Goal: Information Seeking & Learning: Get advice/opinions

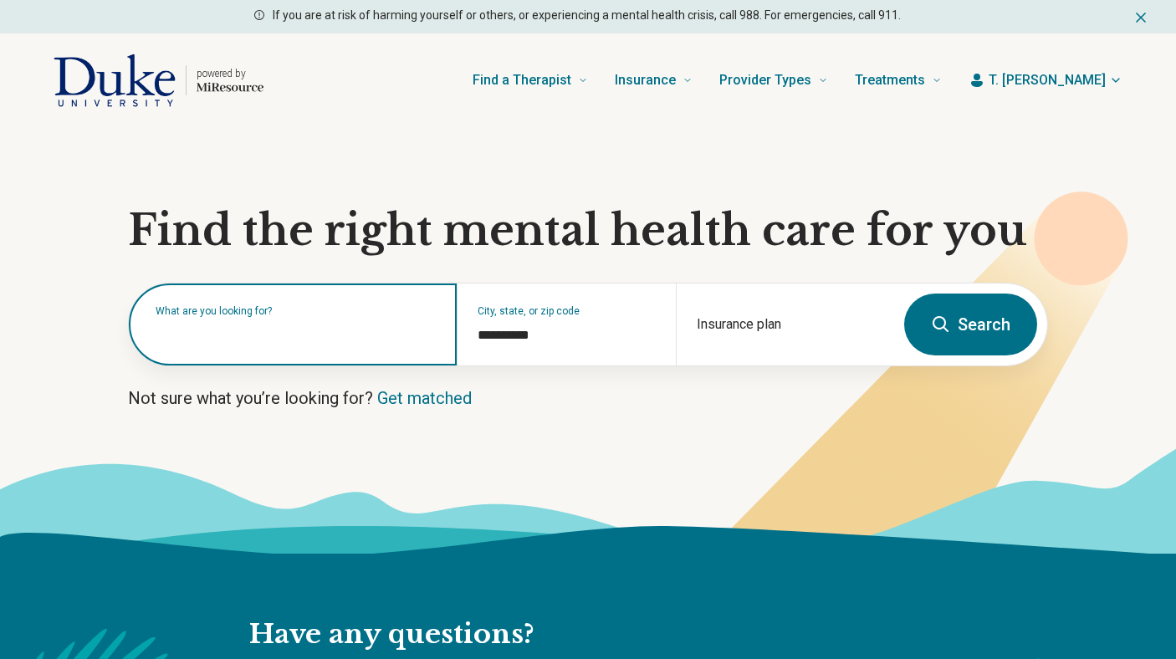
click at [363, 340] on input "text" at bounding box center [296, 333] width 281 height 20
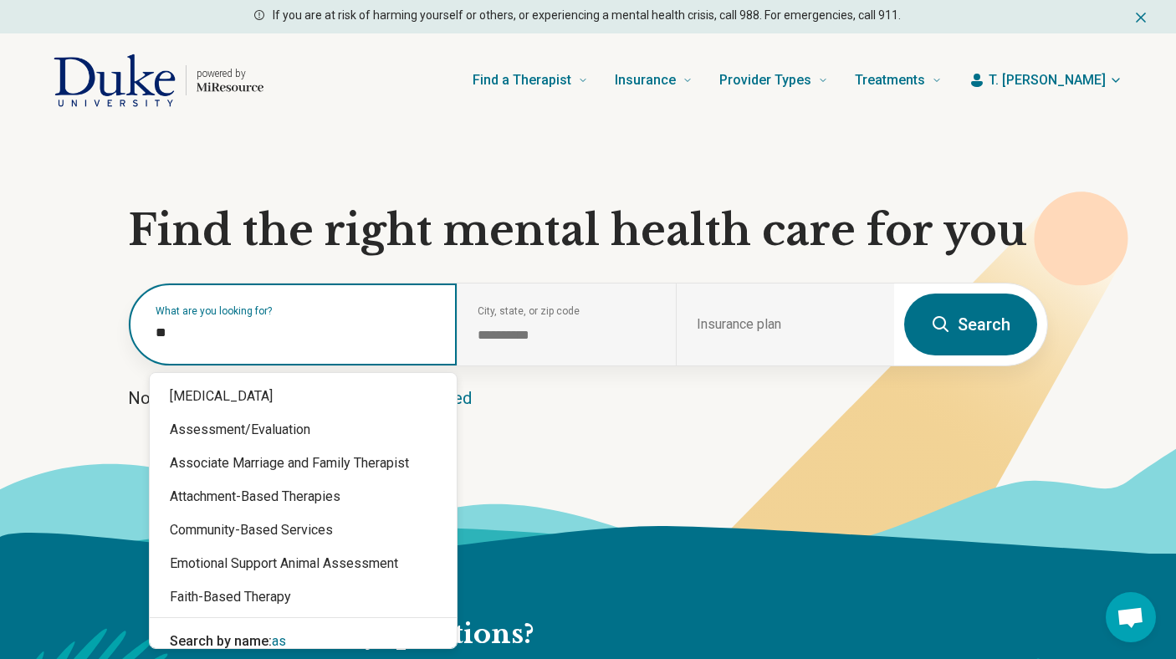
type input "***"
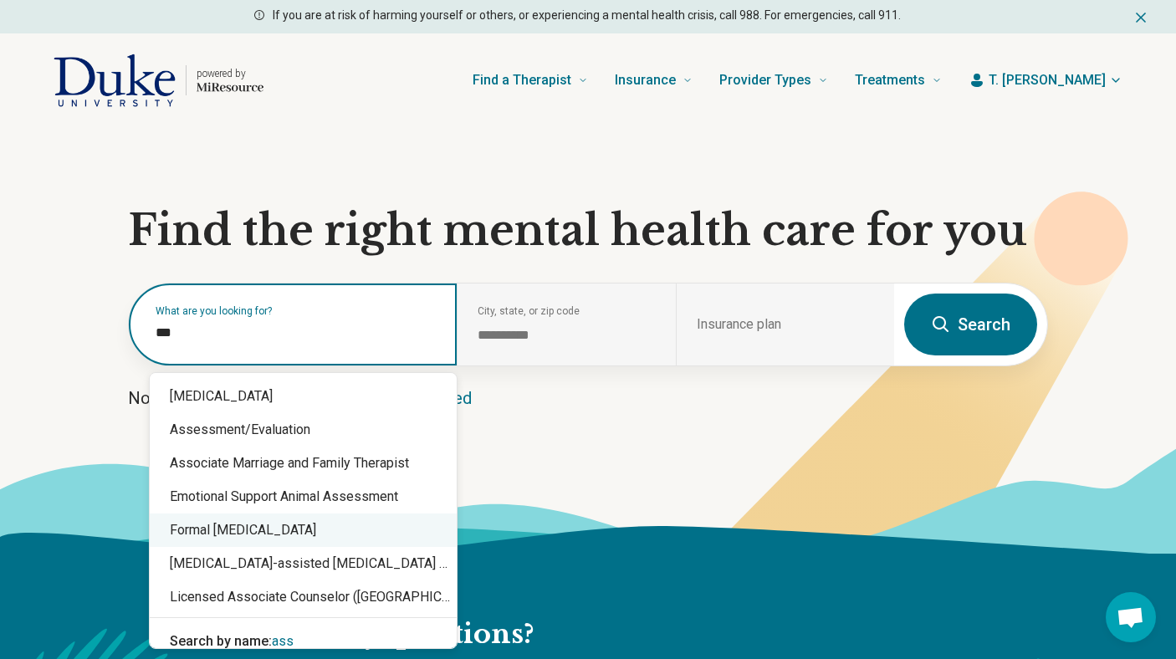
click at [235, 528] on div "Formal Psychological Assessment" at bounding box center [303, 529] width 307 height 33
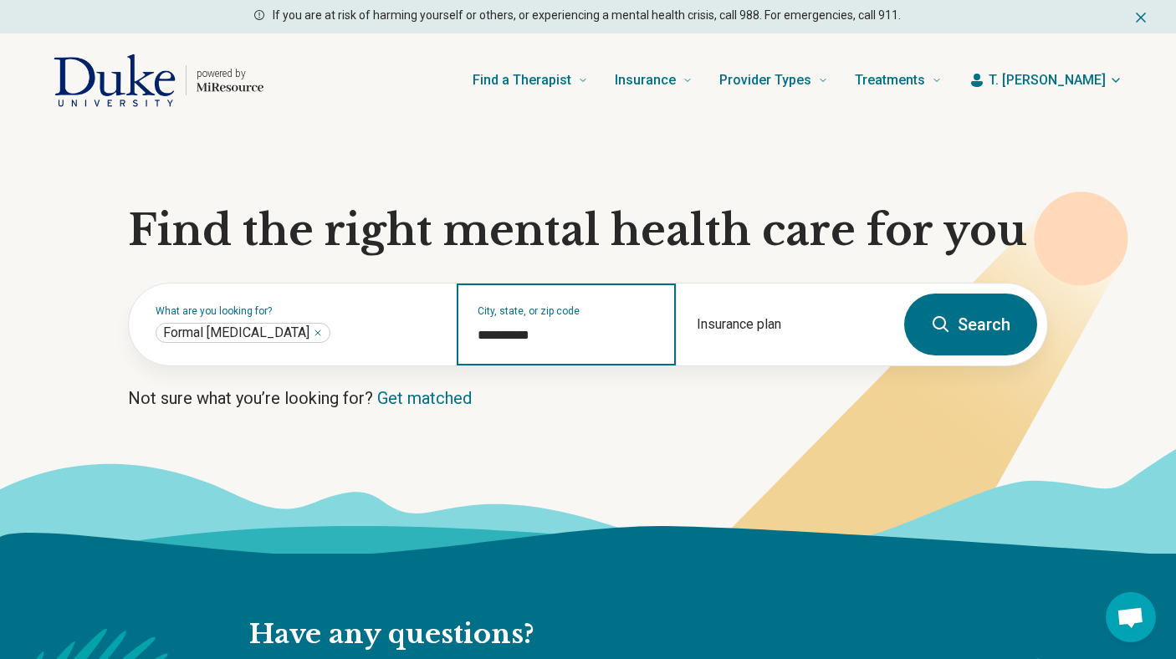
click at [529, 335] on input "**********" at bounding box center [566, 335] width 177 height 20
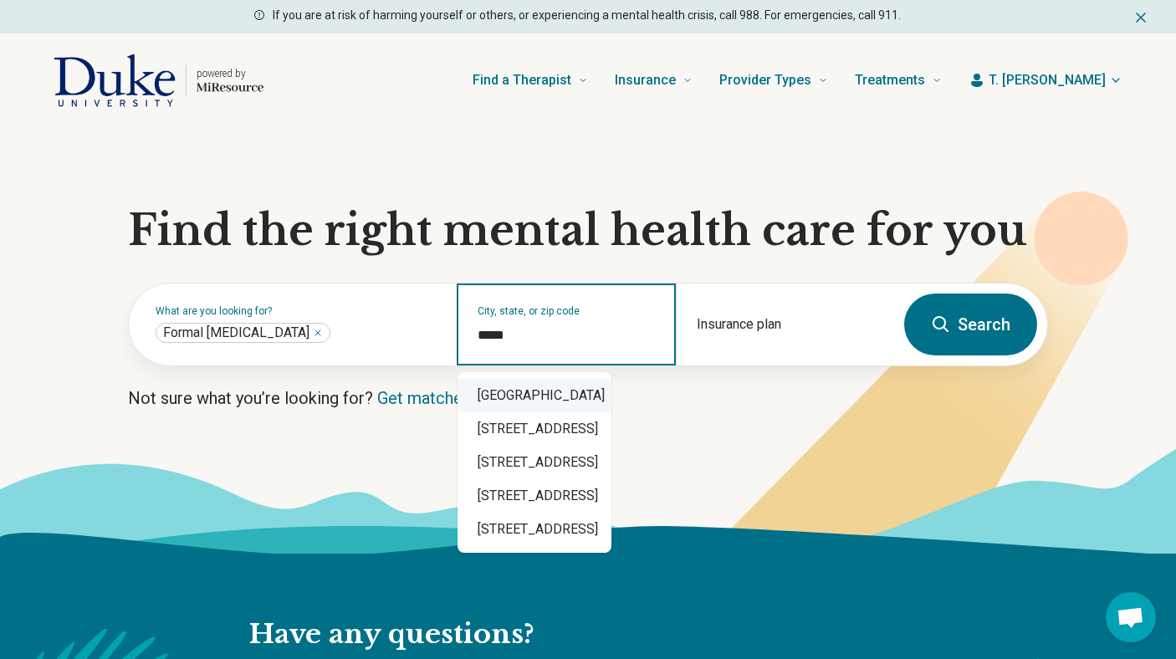
click at [522, 394] on div "Durham, NC 27705" at bounding box center [534, 395] width 154 height 33
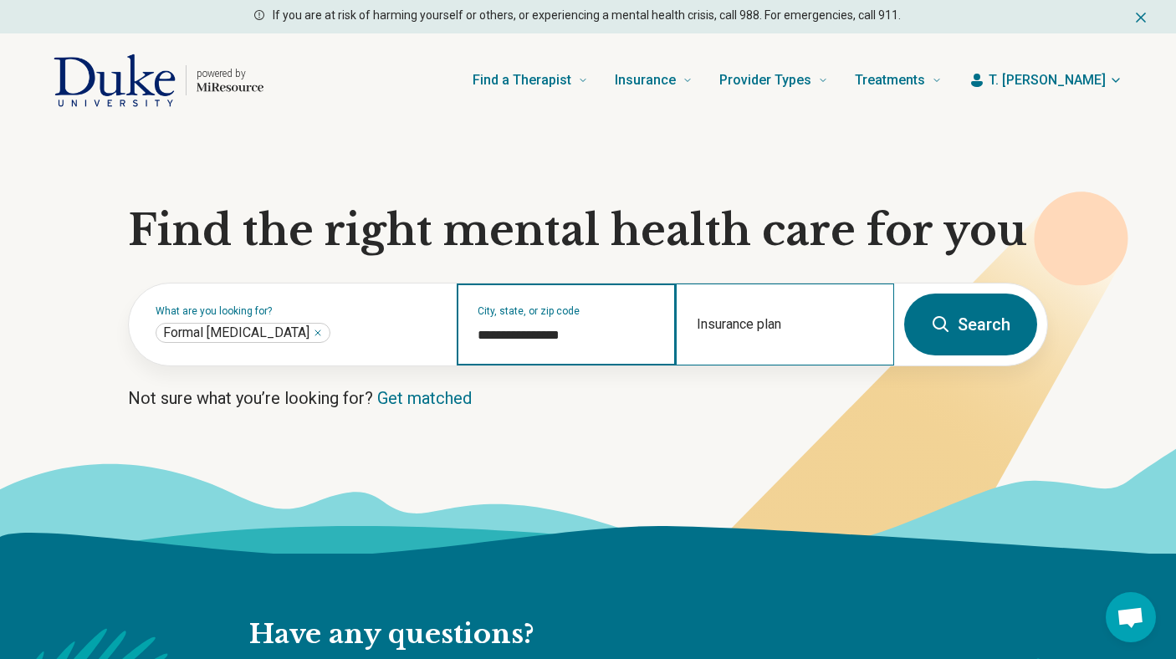
type input "**********"
click at [772, 319] on div "Insurance plan" at bounding box center [785, 324] width 218 height 82
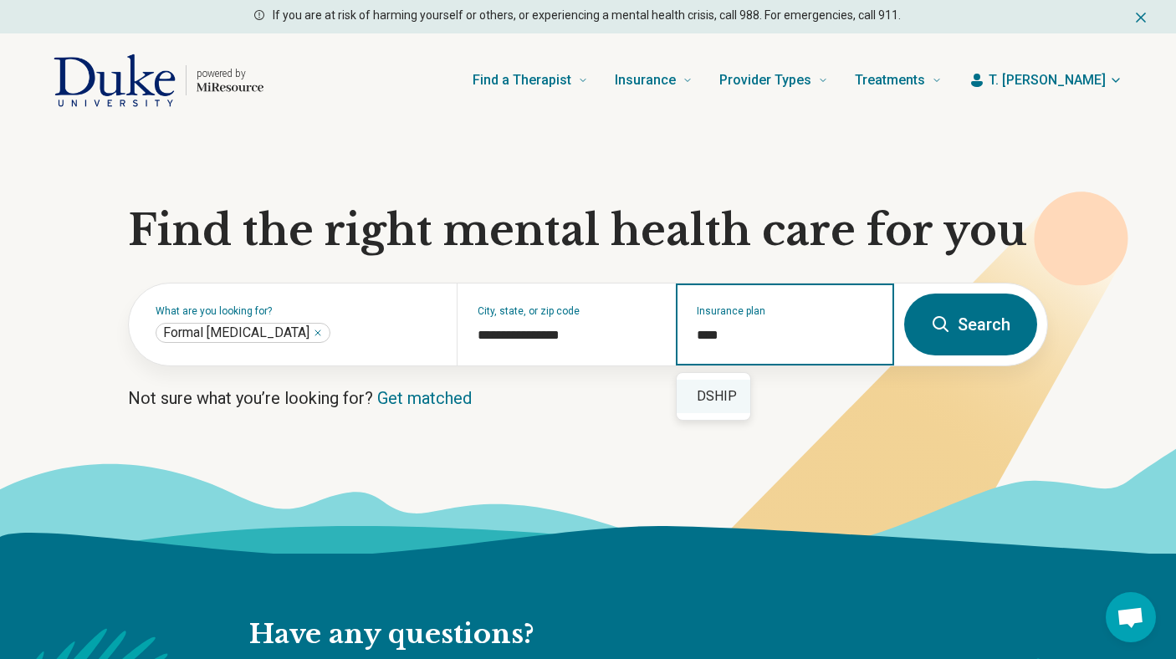
click at [712, 404] on div "DSHIP" at bounding box center [714, 396] width 74 height 33
type input "*****"
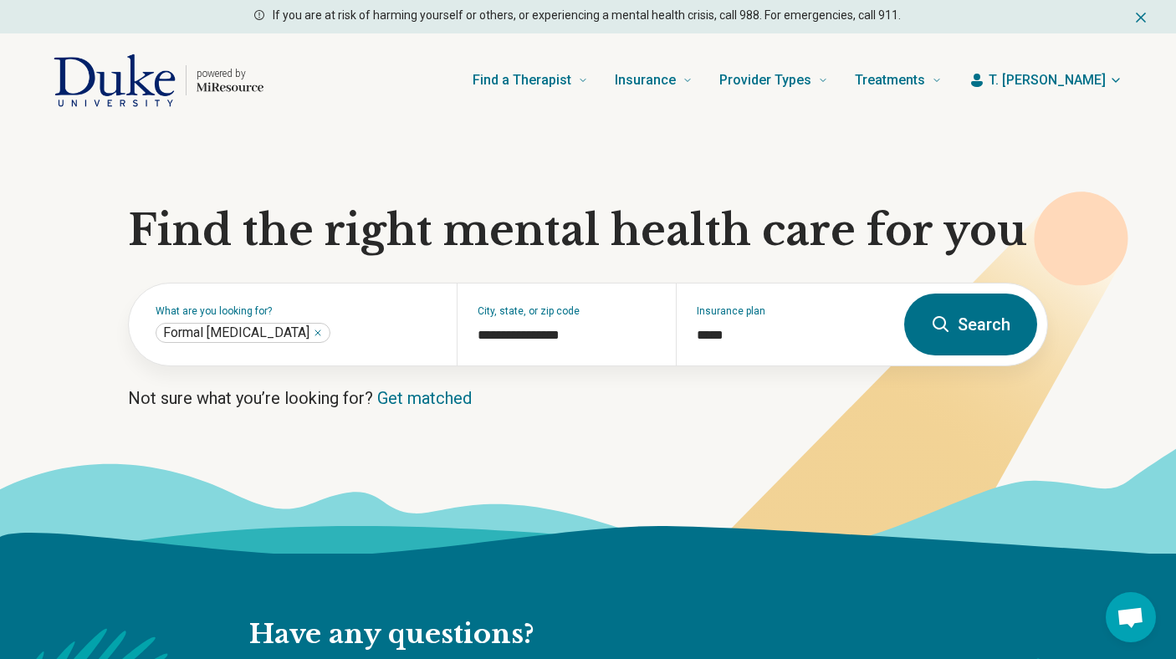
click at [977, 329] on button "Search" at bounding box center [970, 325] width 133 height 62
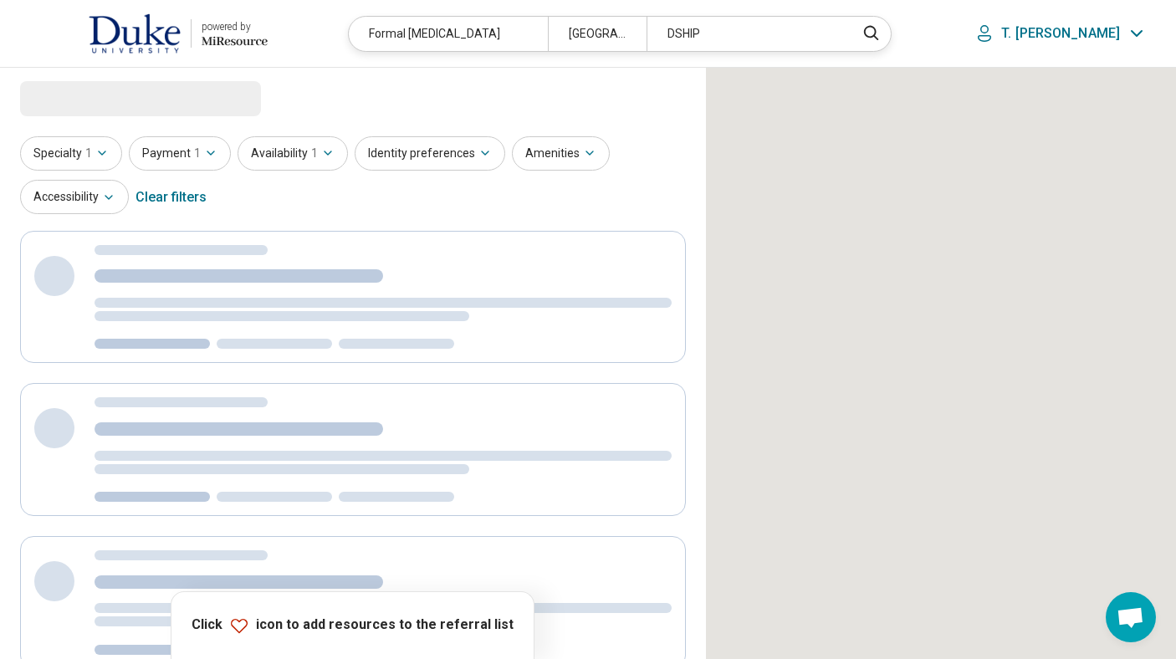
select select "***"
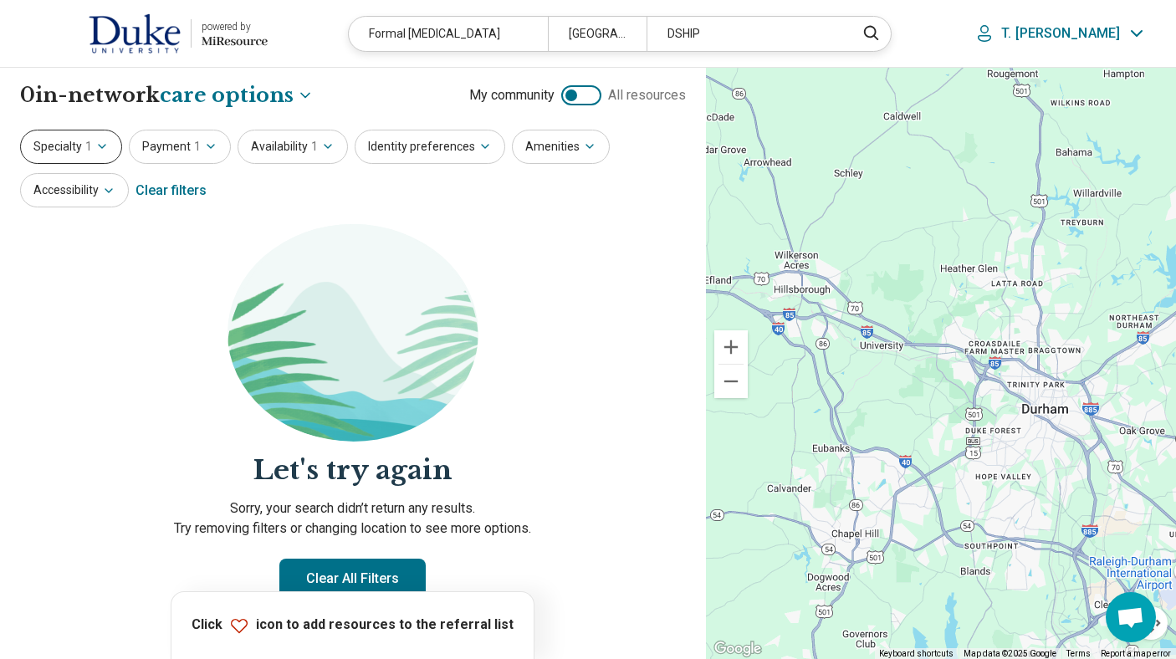
click at [104, 140] on icon "button" at bounding box center [101, 146] width 13 height 13
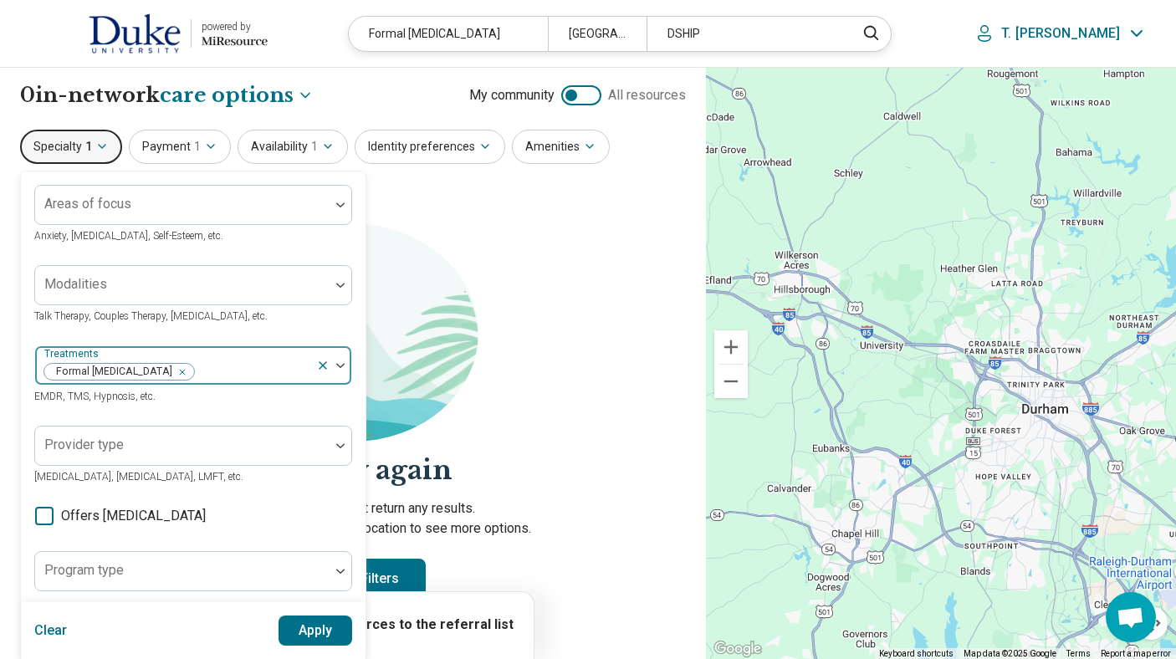
click at [184, 372] on icon "Remove [object Object]" at bounding box center [178, 372] width 12 height 12
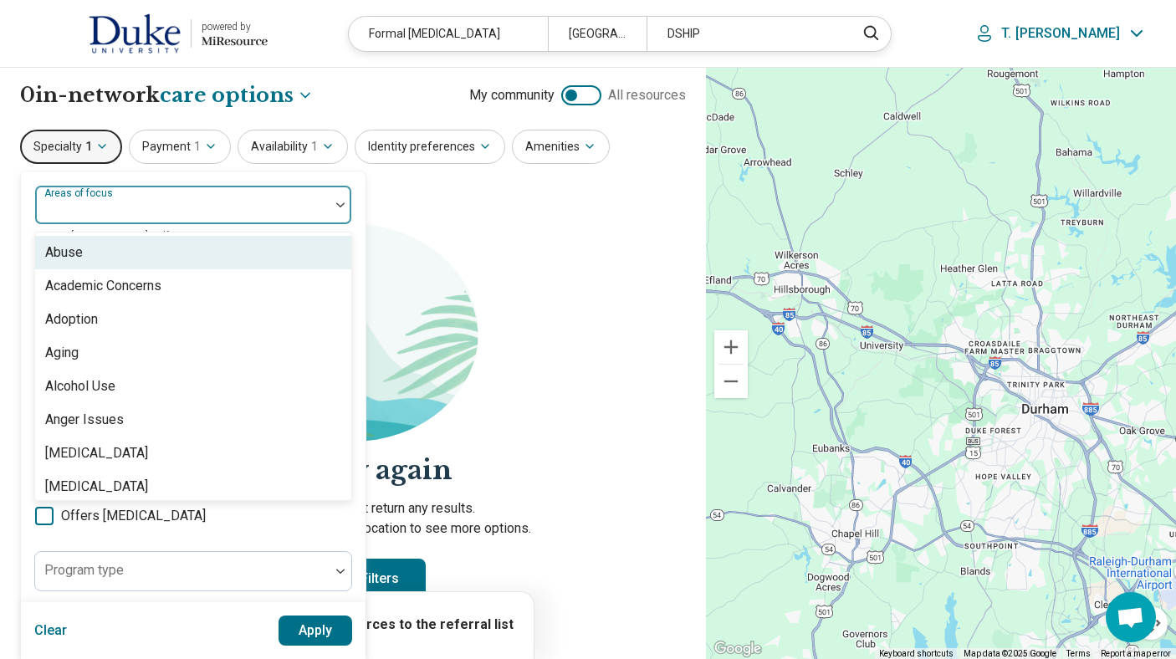
click at [163, 204] on div at bounding box center [182, 211] width 281 height 23
type input "**"
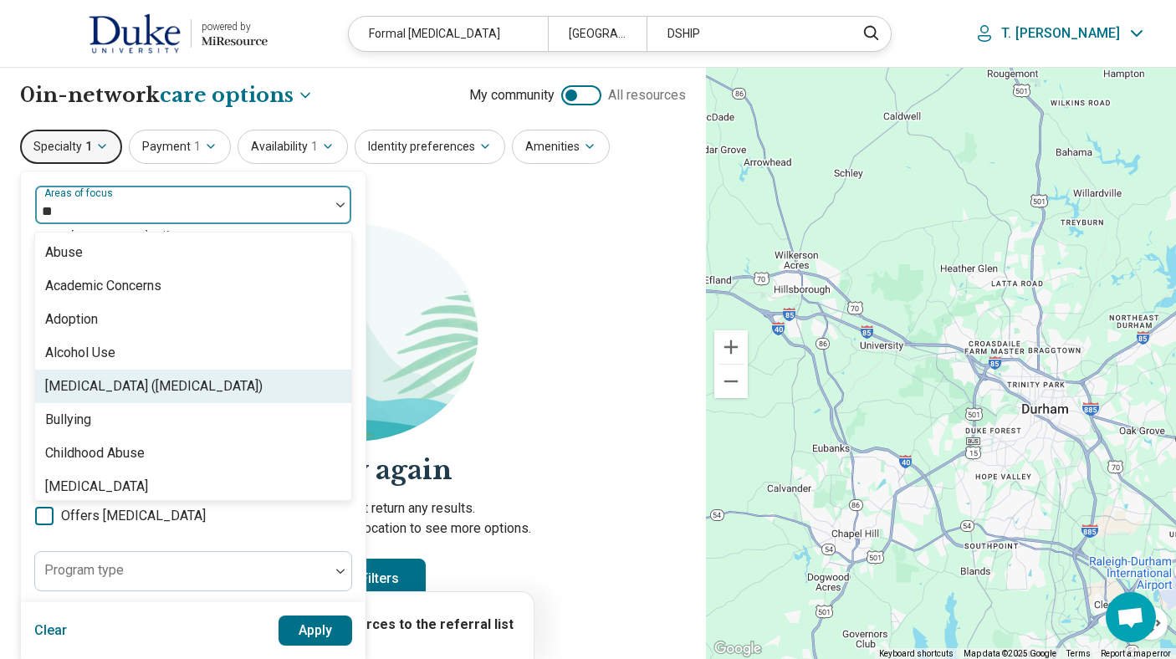
click at [141, 388] on div "Attention Deficit Hyperactivity Disorder (ADHD)" at bounding box center [153, 386] width 217 height 20
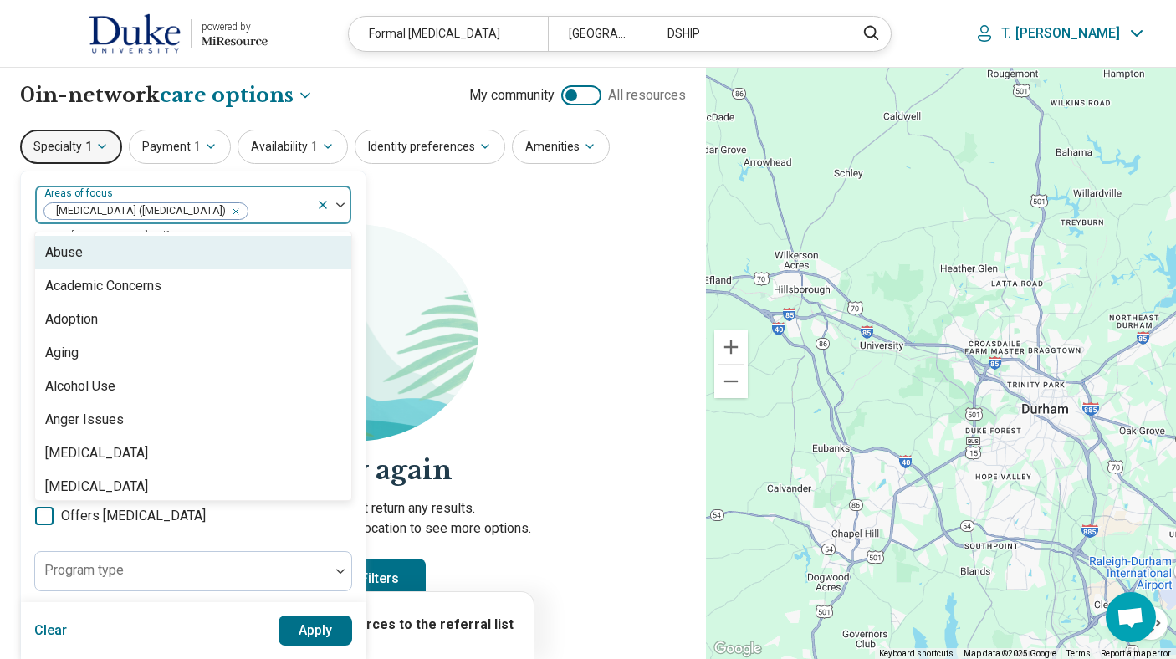
click at [339, 207] on img at bounding box center [340, 204] width 8 height 5
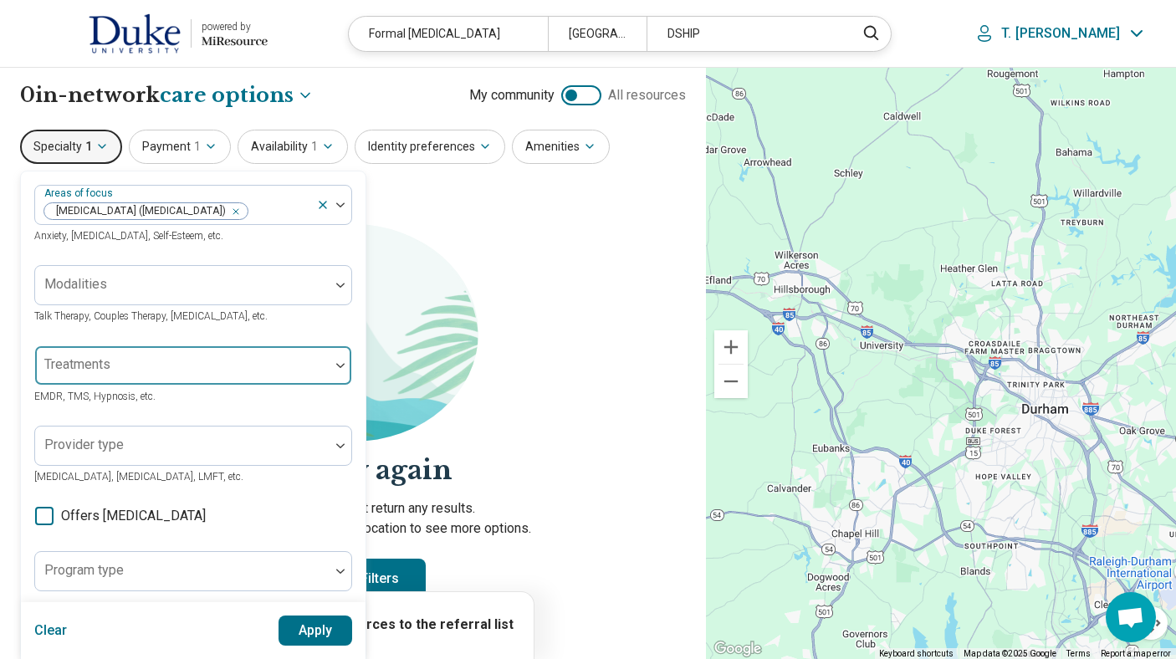
click at [305, 623] on button "Apply" at bounding box center [315, 630] width 74 height 30
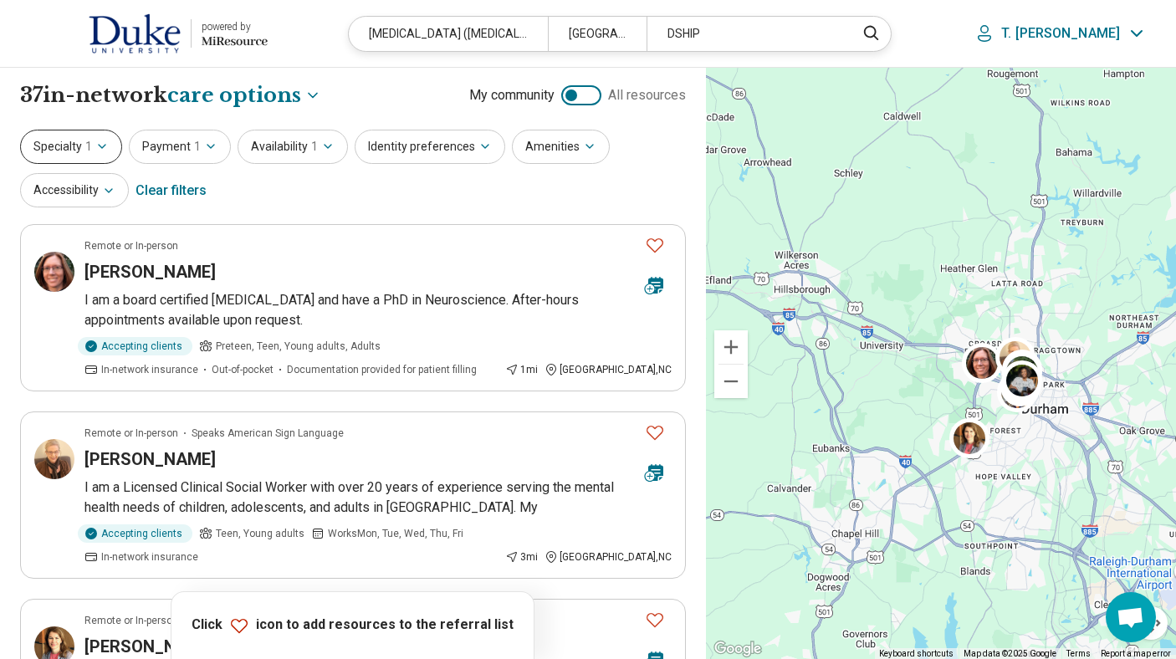
click at [95, 145] on icon "button" at bounding box center [101, 146] width 13 height 13
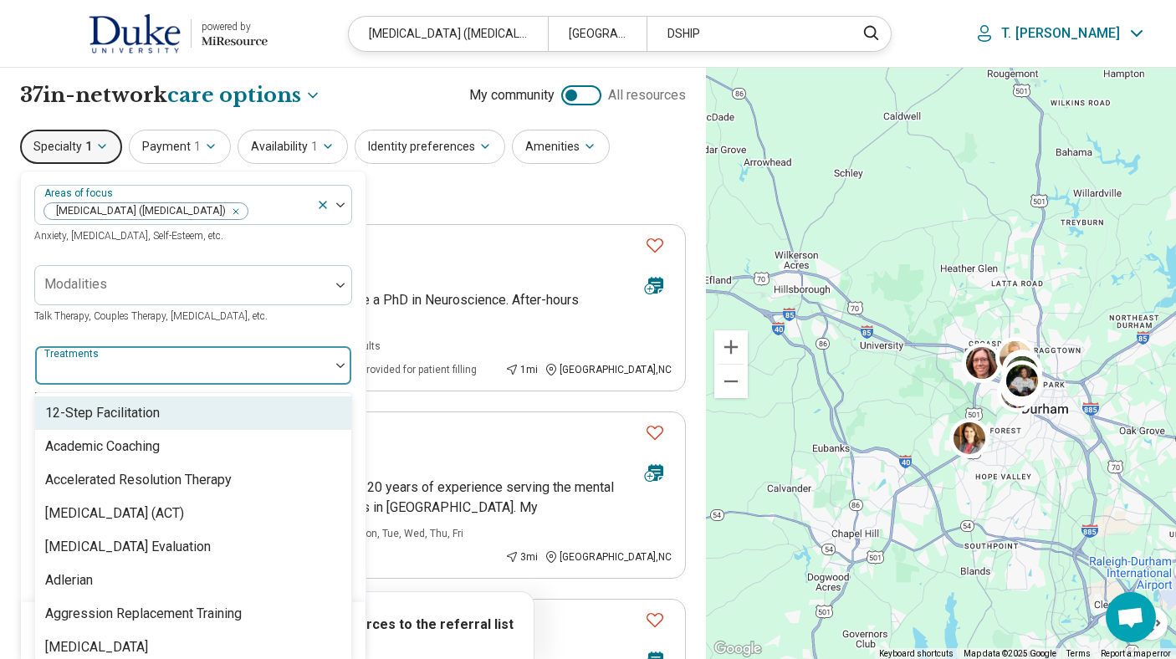
click at [123, 376] on div "Treatments" at bounding box center [193, 365] width 318 height 40
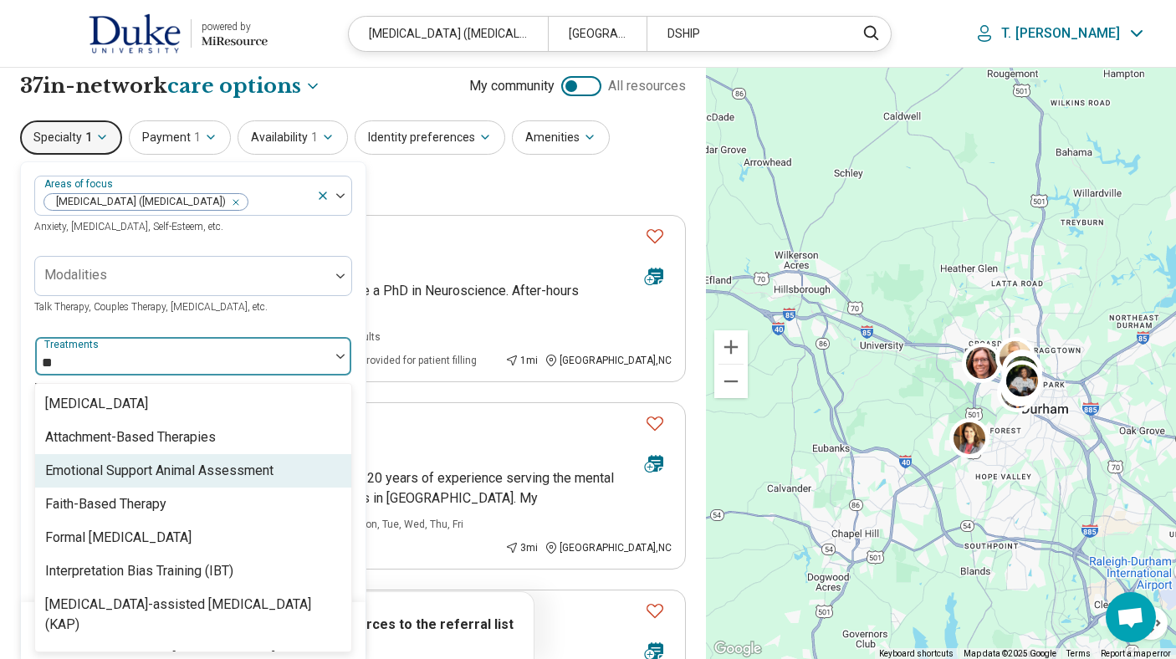
type input "*"
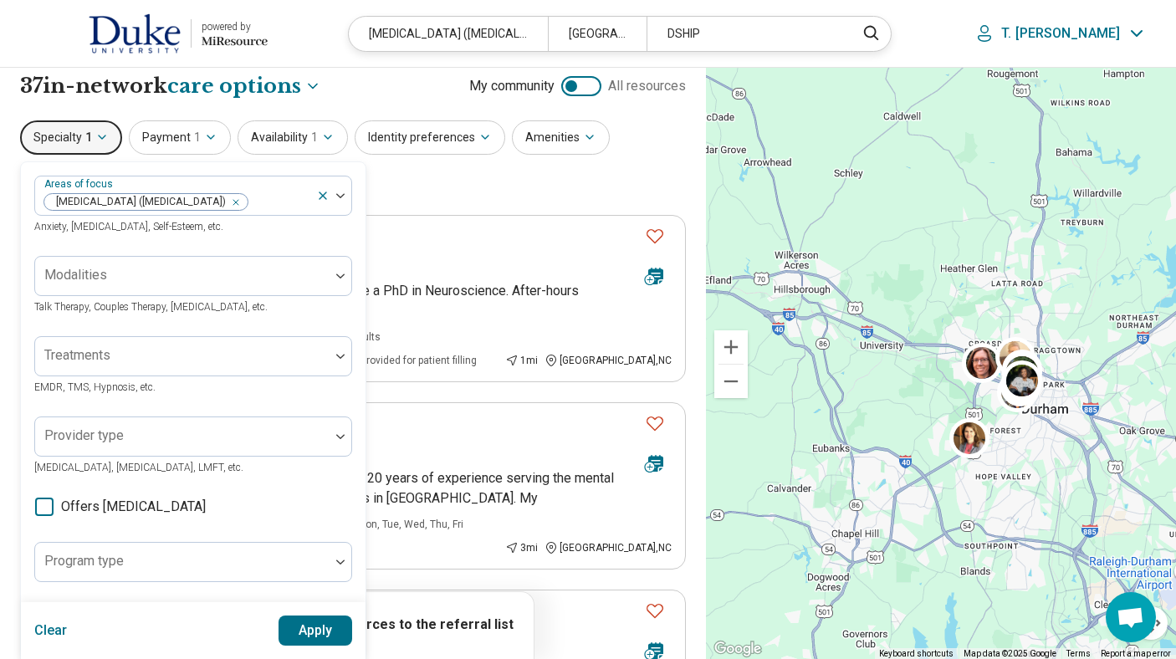
click at [206, 319] on div "Areas of focus Attention Deficit Hyperactivity Disorder (ADHD) Anxiety, Depress…" at bounding box center [193, 503] width 318 height 654
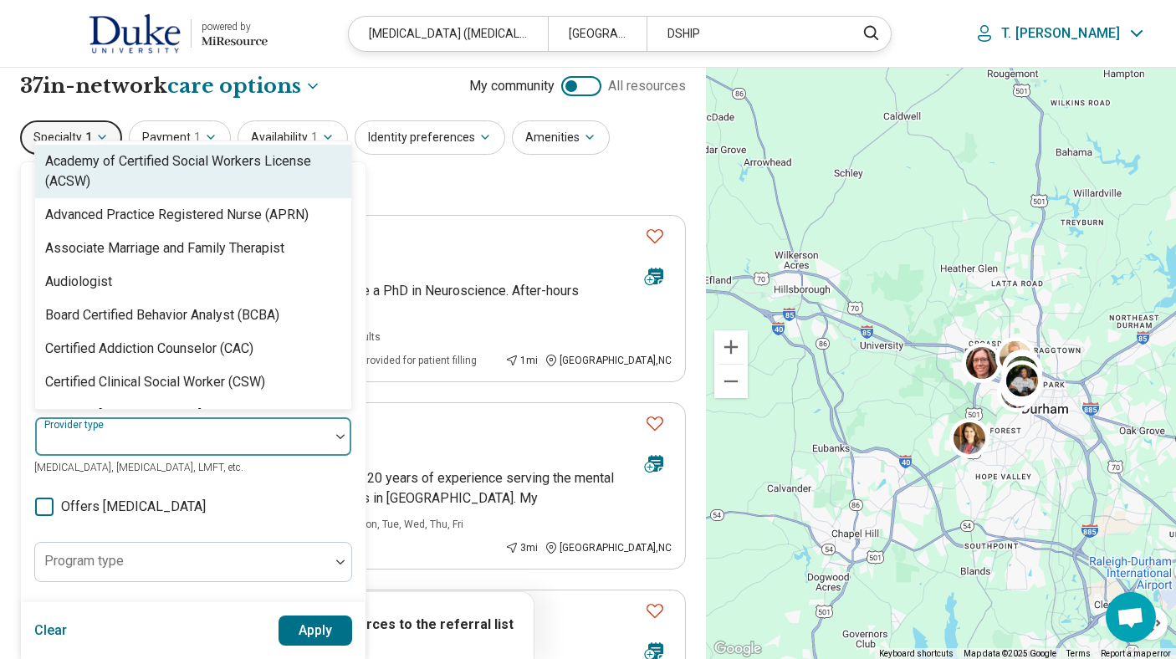
click at [253, 442] on div at bounding box center [182, 443] width 281 height 23
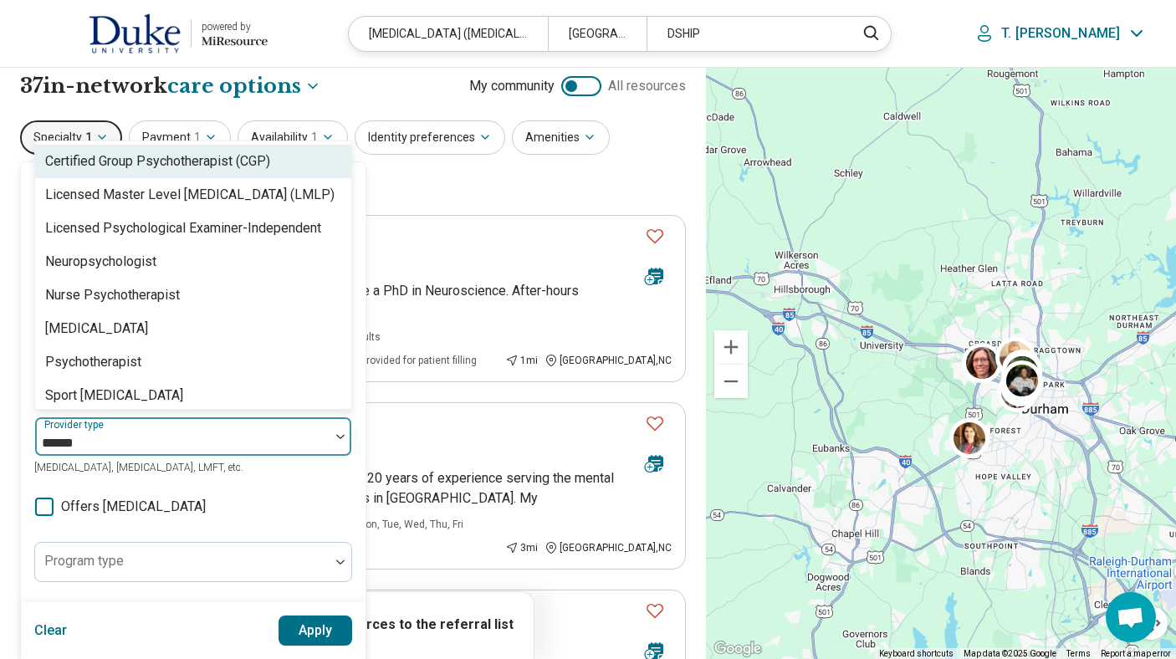
type input "*******"
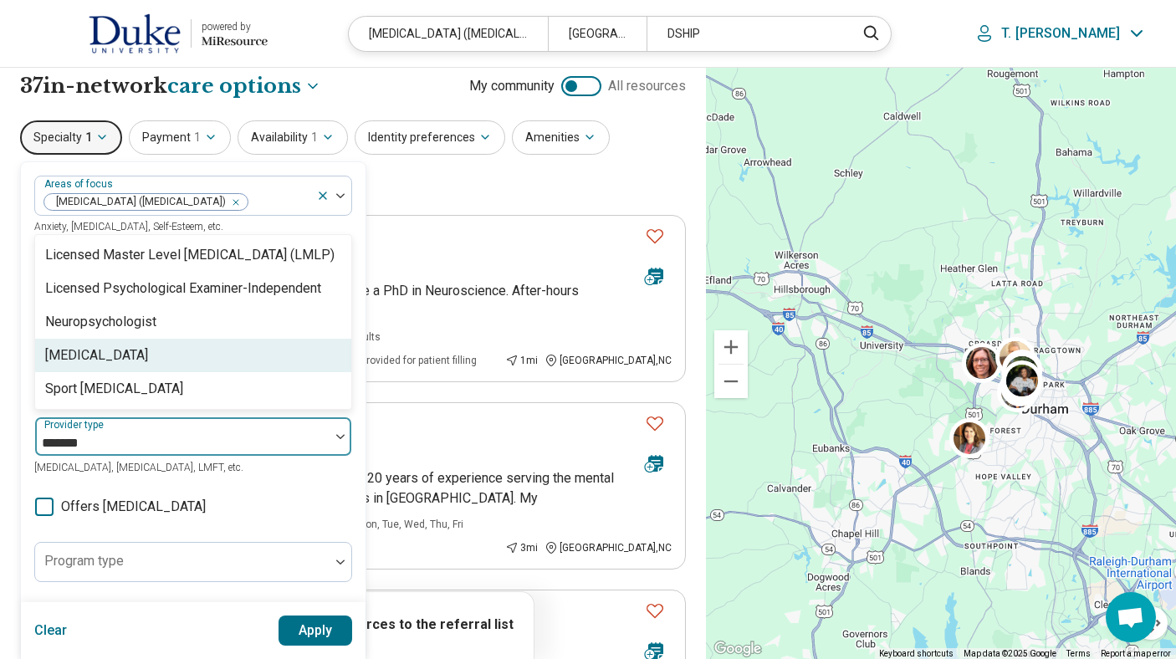
click at [170, 350] on div "[MEDICAL_DATA]" at bounding box center [193, 355] width 316 height 33
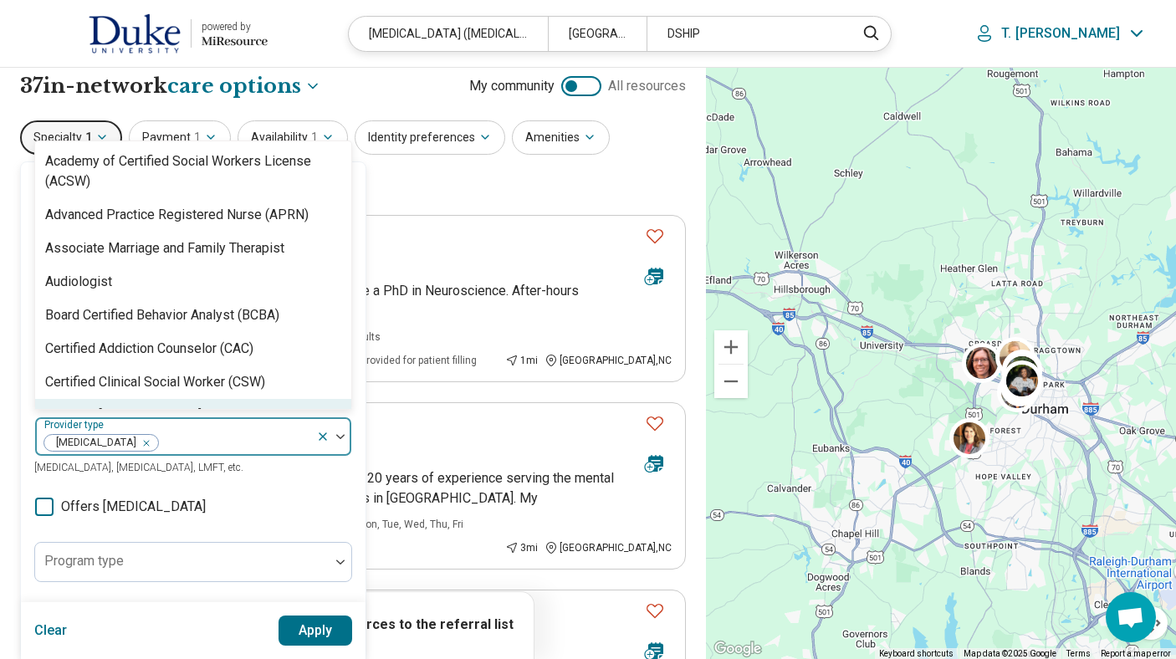
click at [314, 633] on button "Apply" at bounding box center [315, 630] width 74 height 30
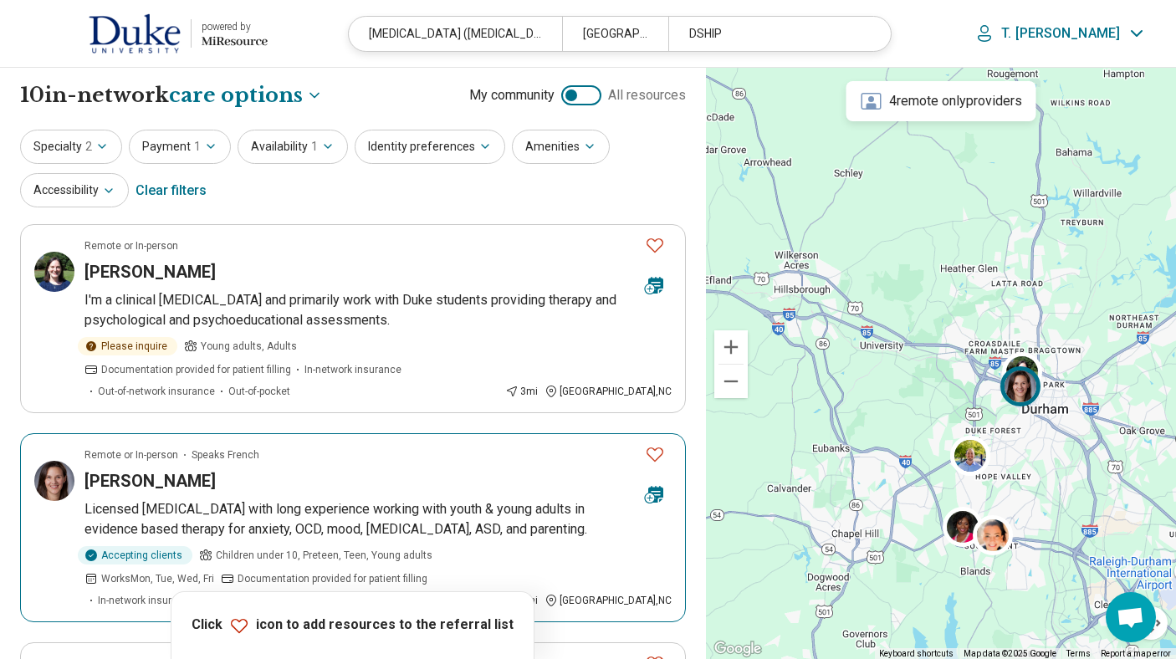
click at [651, 447] on icon "Favorite" at bounding box center [654, 454] width 17 height 14
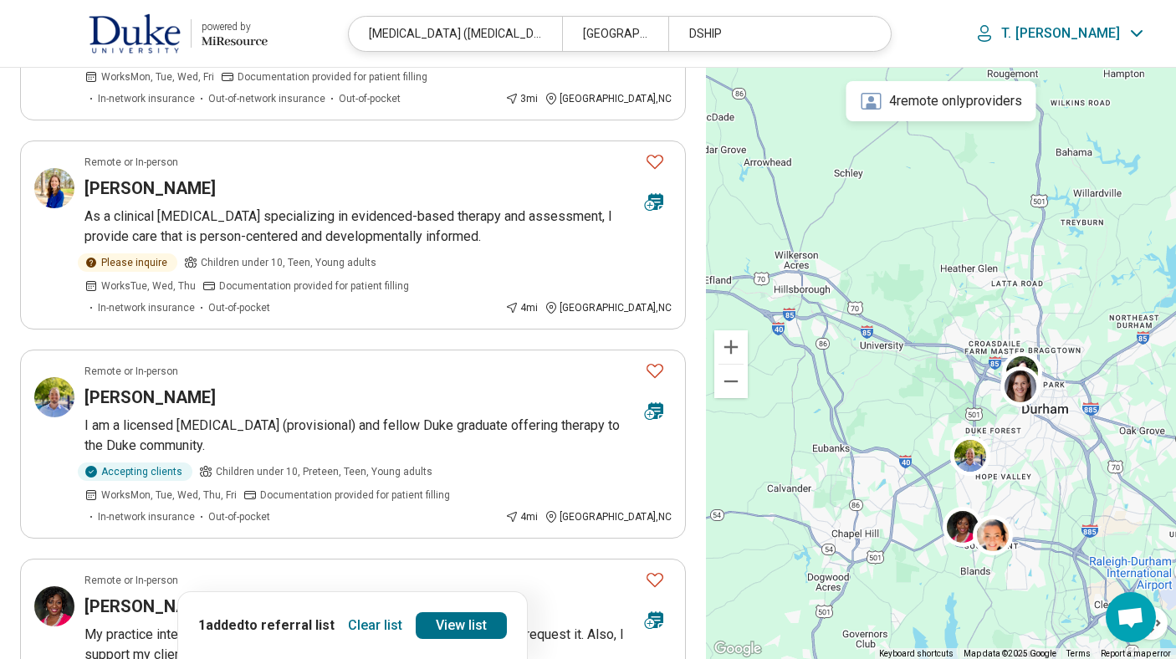
scroll to position [535, 0]
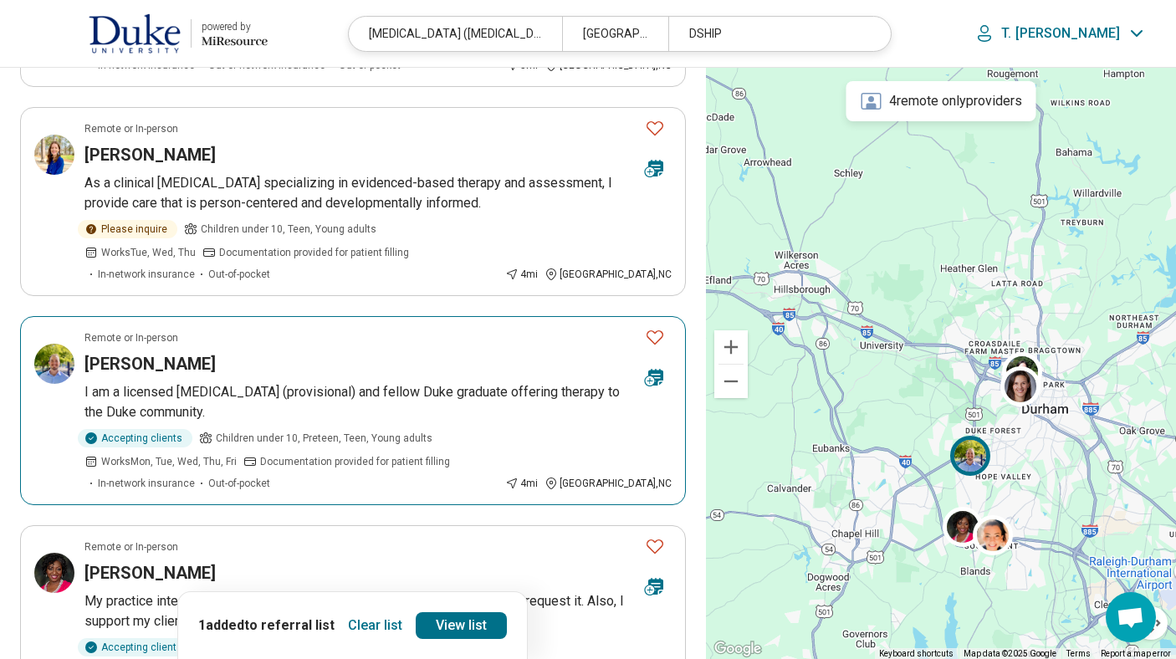
click at [658, 327] on icon "Favorite" at bounding box center [655, 337] width 20 height 20
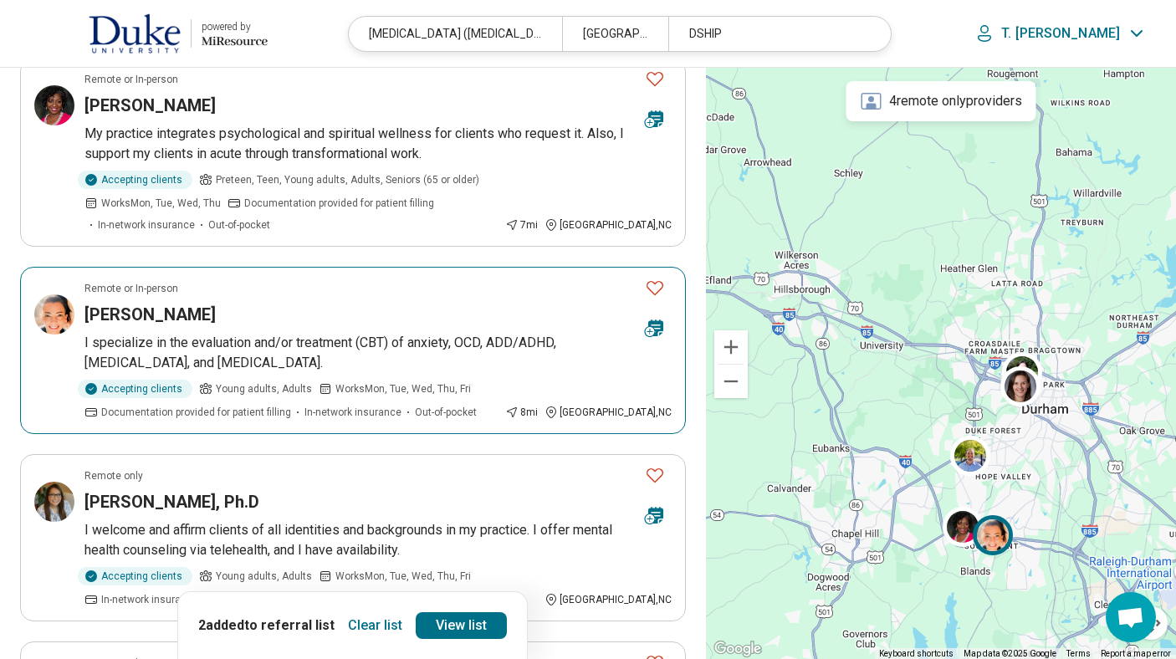
scroll to position [1004, 0]
click at [655, 277] on icon "Favorite" at bounding box center [655, 287] width 20 height 20
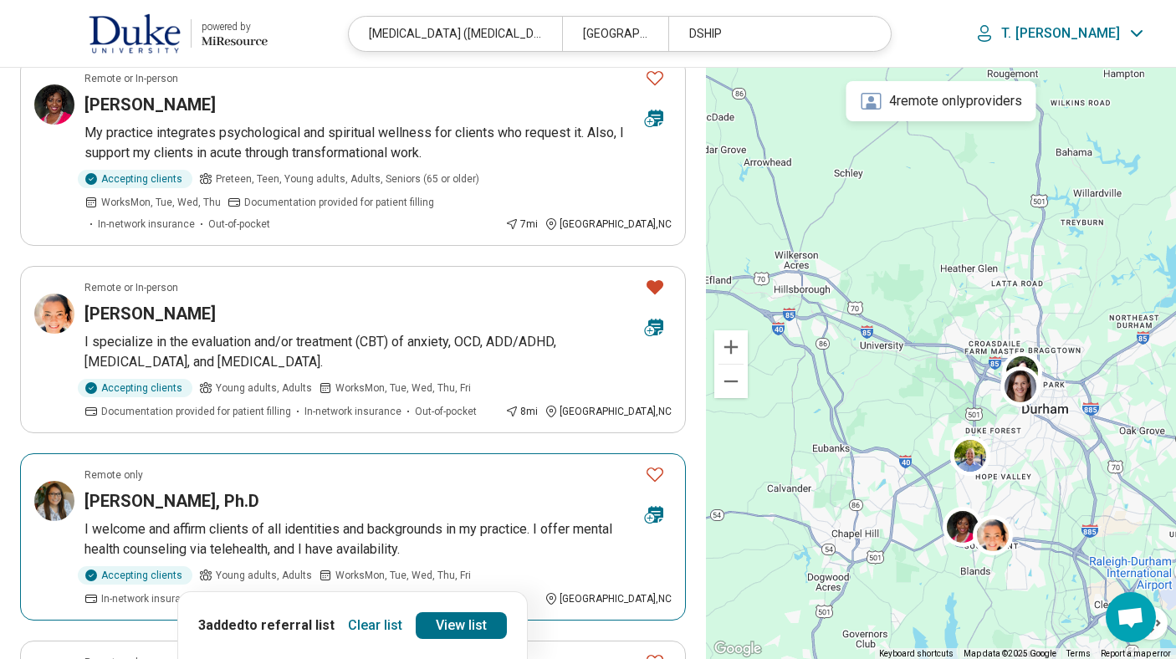
click at [658, 464] on icon "Favorite" at bounding box center [655, 474] width 20 height 20
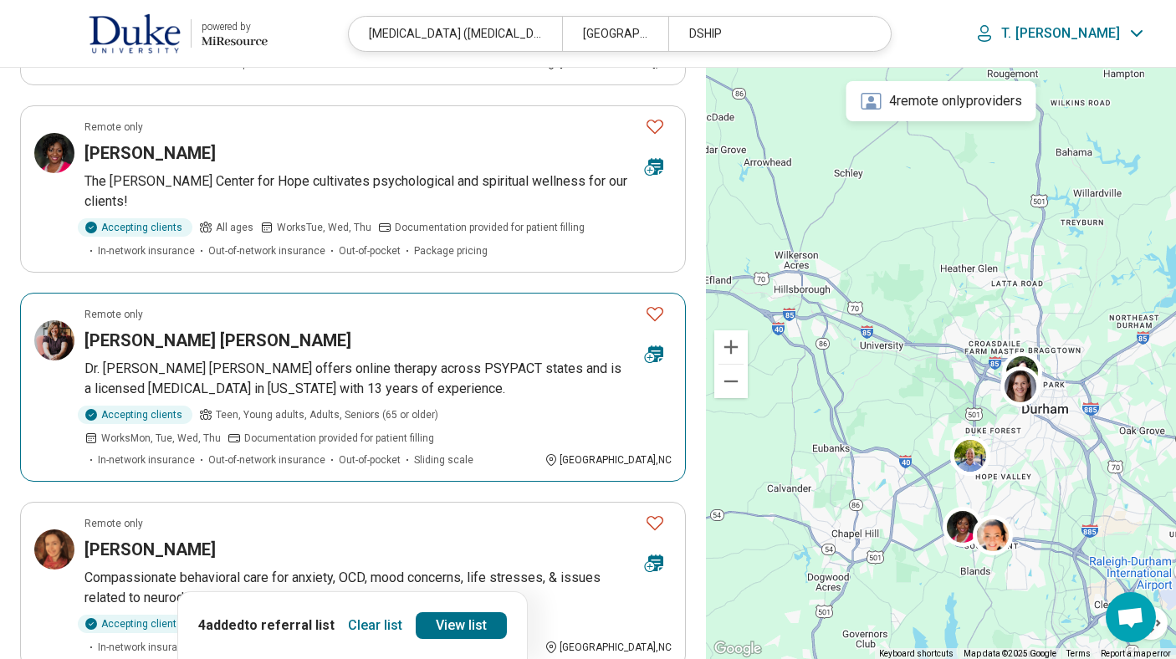
scroll to position [1572, 0]
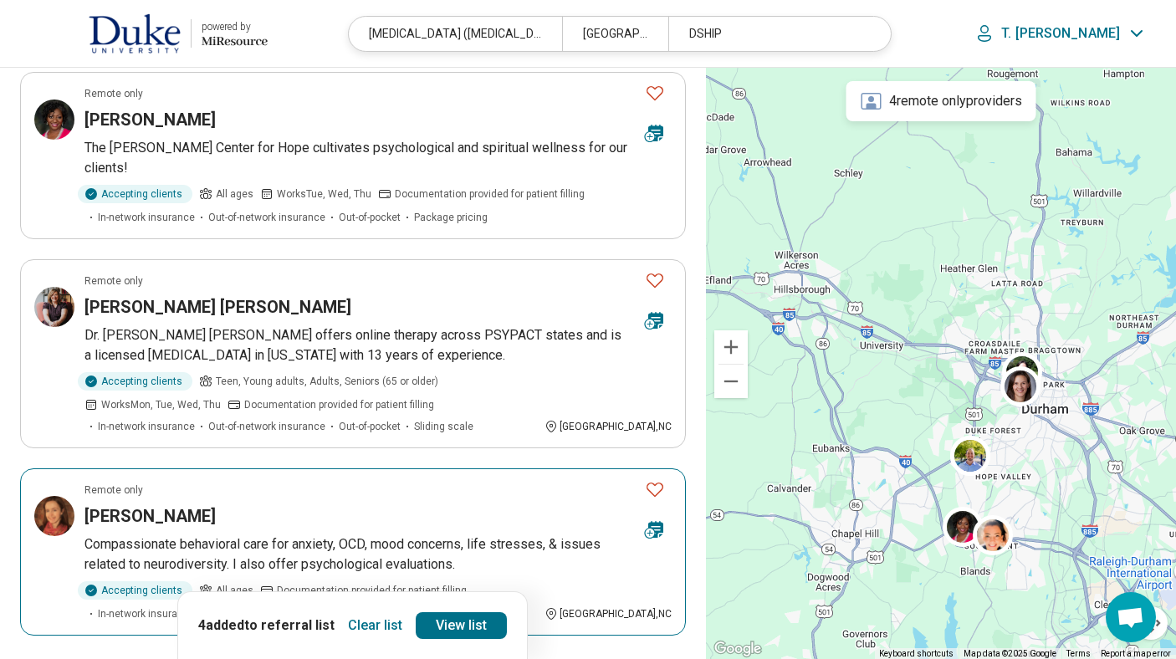
click at [657, 483] on icon "Favorite" at bounding box center [654, 490] width 17 height 14
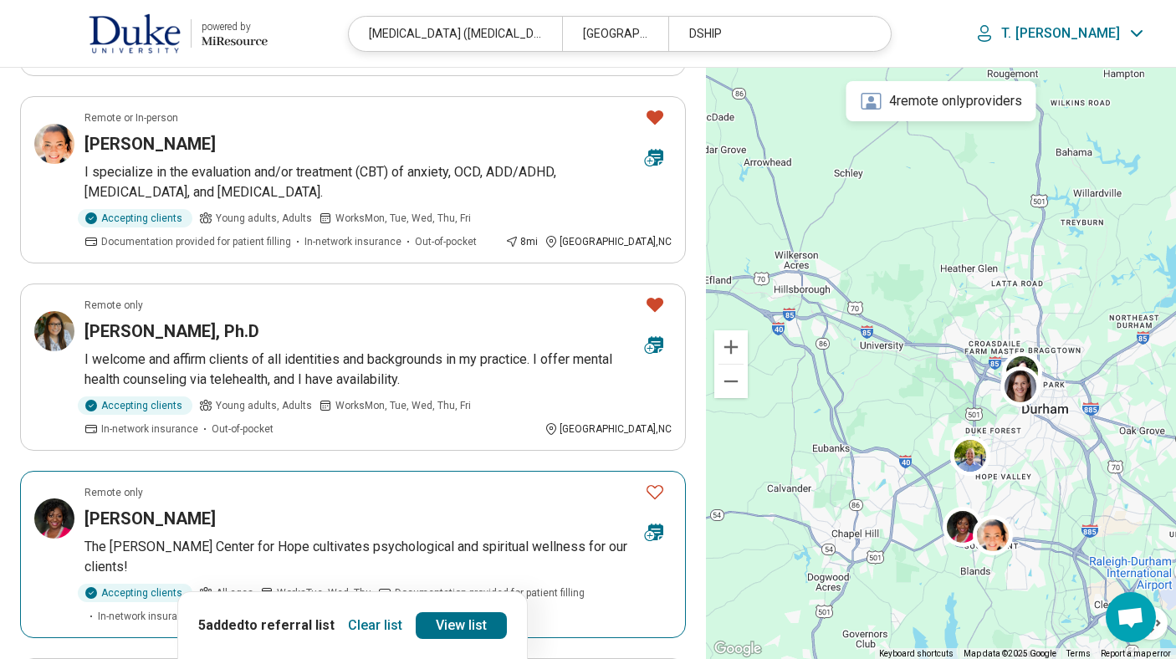
scroll to position [1171, 0]
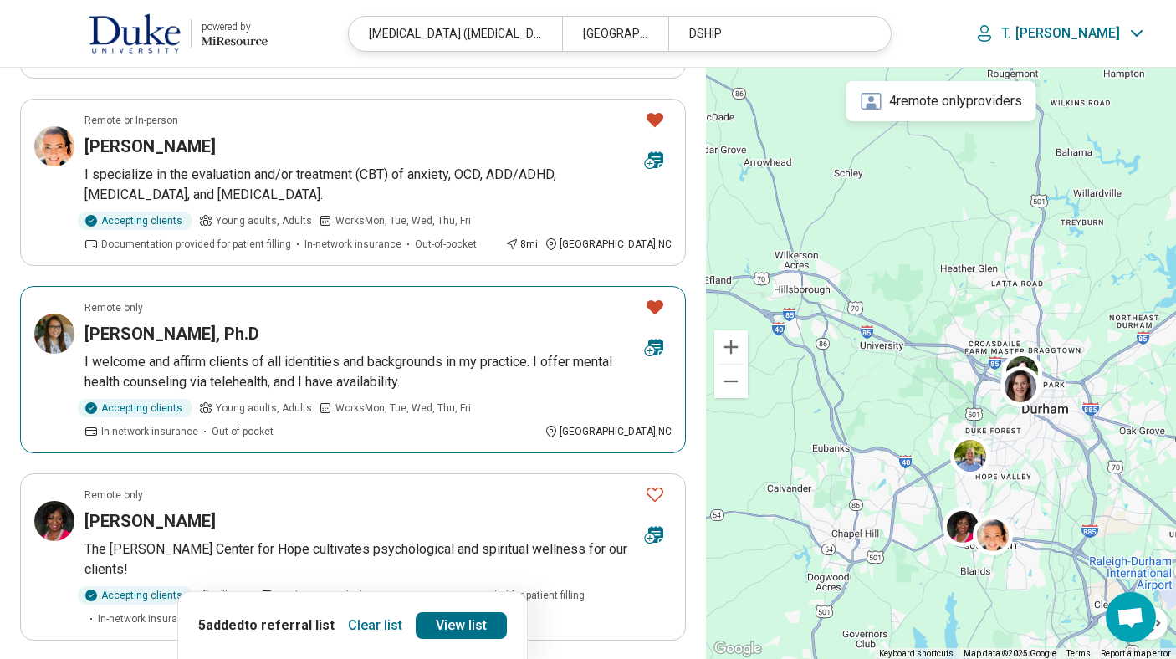
click at [656, 300] on icon "Favorite" at bounding box center [654, 307] width 17 height 14
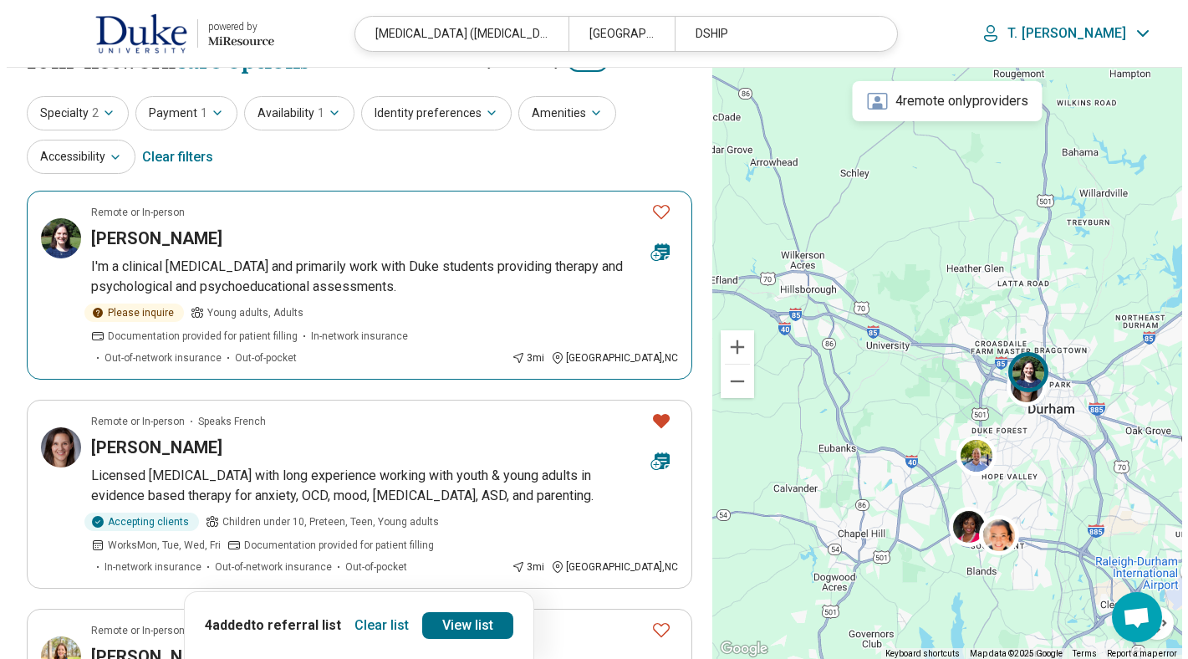
scroll to position [0, 0]
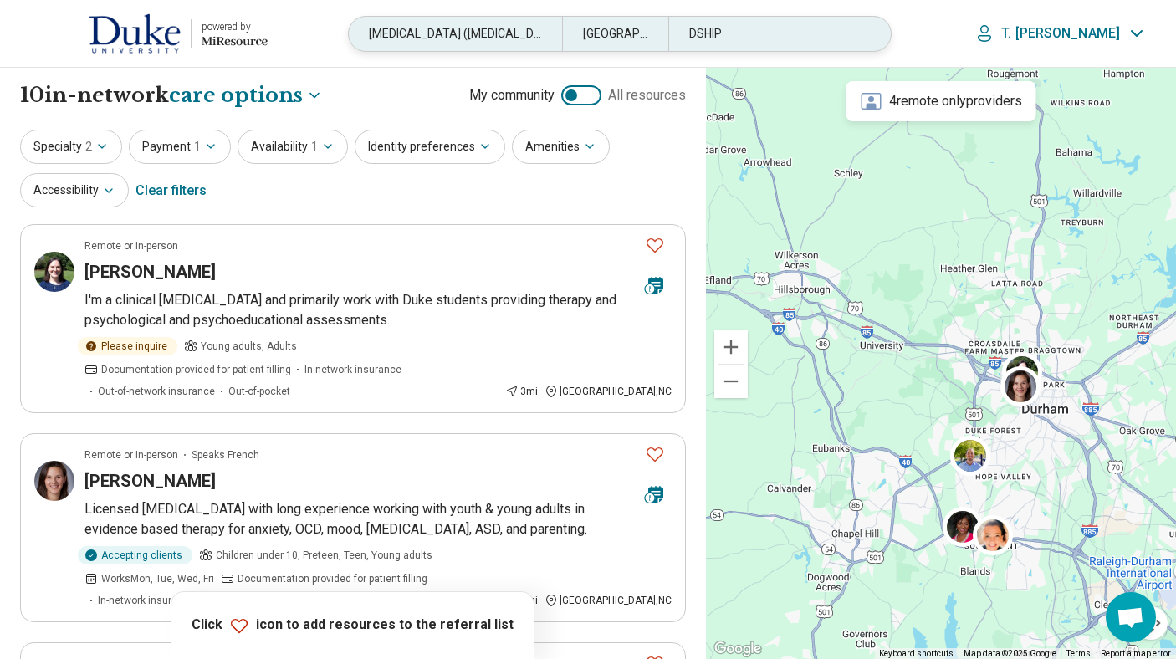
click at [467, 30] on div "Attention Deficit Hyperactivity Disorder (ADHD), Psychologist" at bounding box center [455, 34] width 212 height 34
click at [467, 30] on header "powered by Miresource logo Attention Deficit Hyperactivity Disorder (ADHD), Psy…" at bounding box center [588, 34] width 1176 height 68
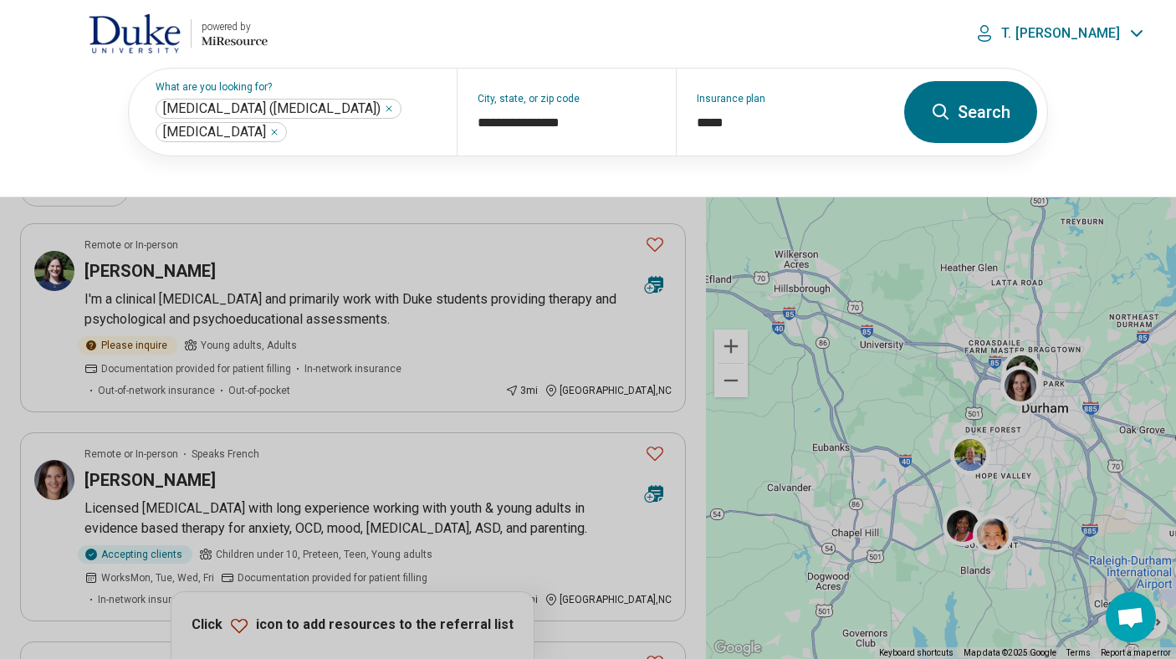
click at [467, 30] on header "powered by Miresource logo Attention Deficit Hyperactivity Disorder (ADHD), Psy…" at bounding box center [588, 34] width 1176 height 68
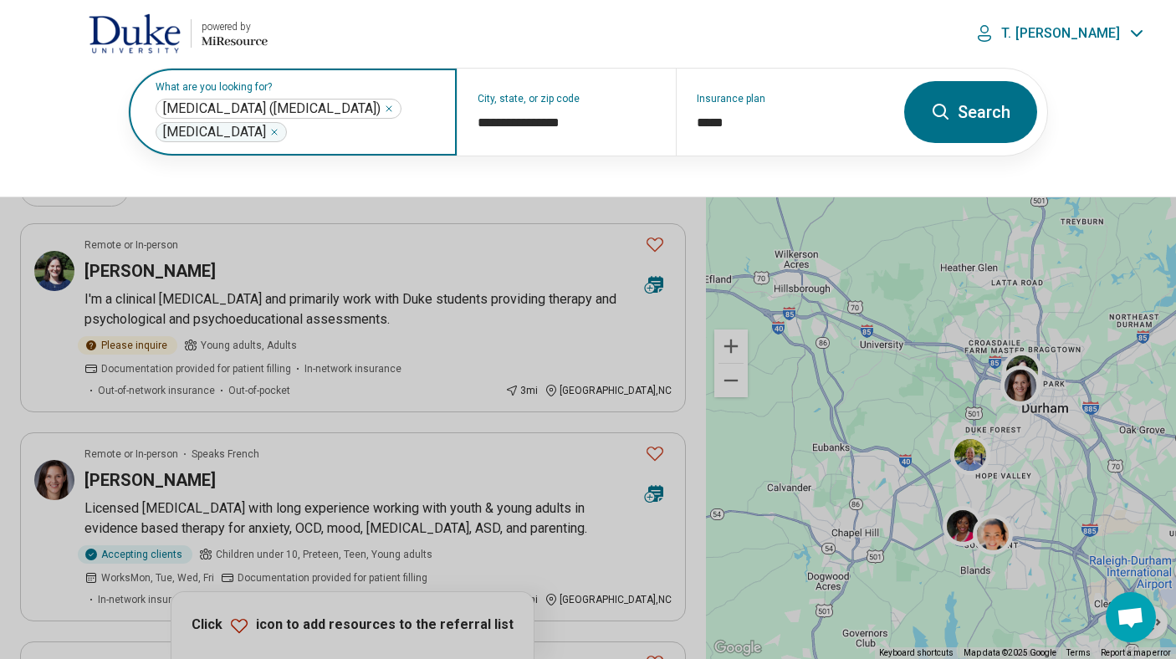
click at [269, 134] on icon "Remove" at bounding box center [274, 132] width 10 height 10
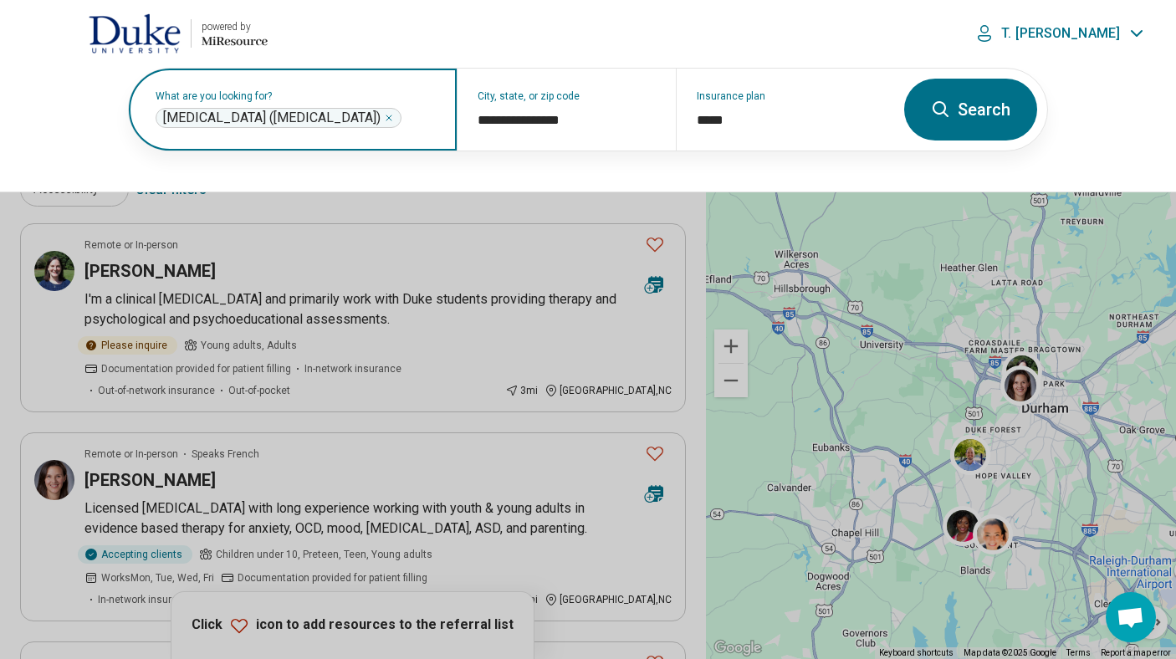
click at [391, 115] on icon "Remove" at bounding box center [388, 117] width 5 height 5
click at [336, 101] on label "What are you looking for?" at bounding box center [296, 96] width 281 height 10
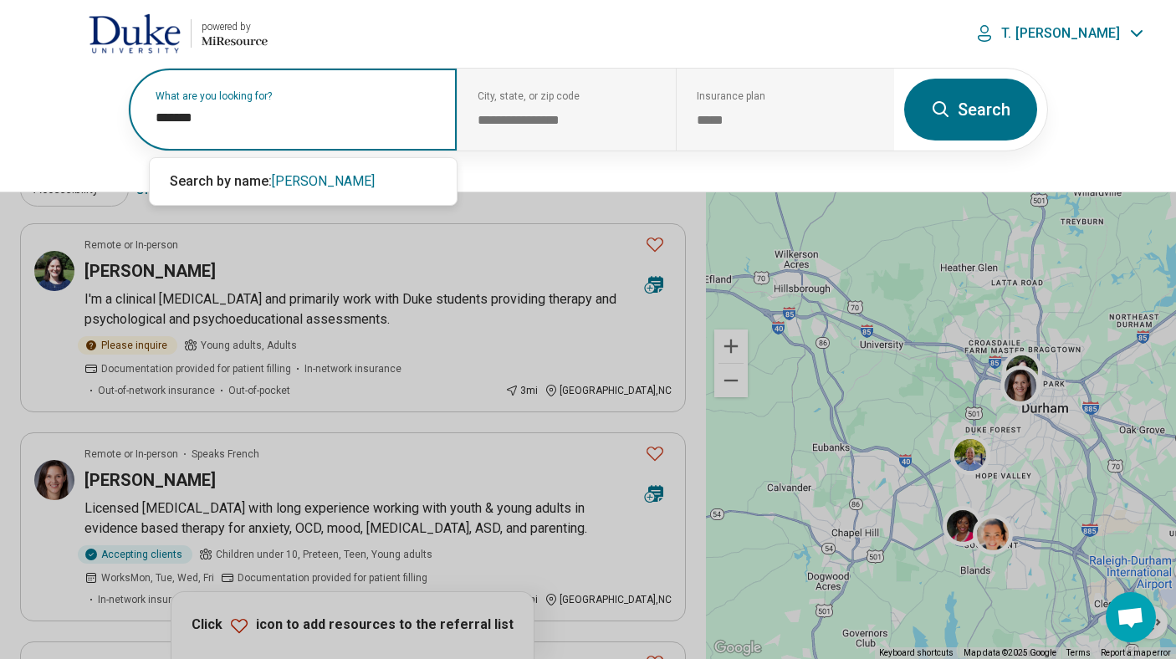
type input "********"
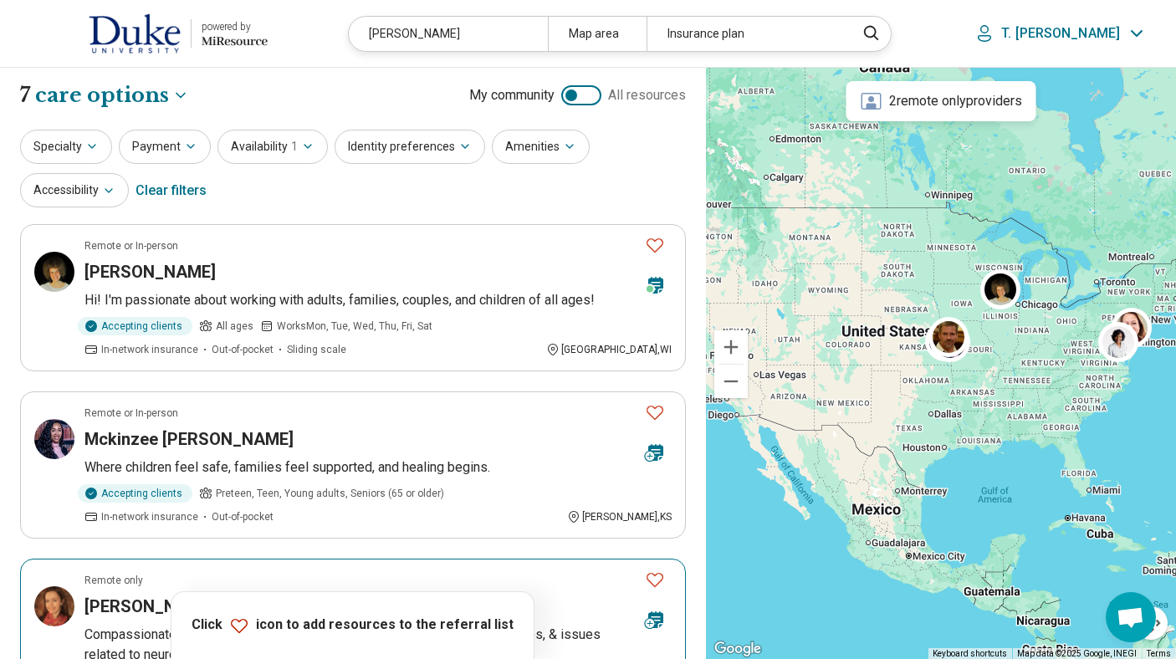
click at [661, 574] on icon "Favorite" at bounding box center [654, 580] width 17 height 14
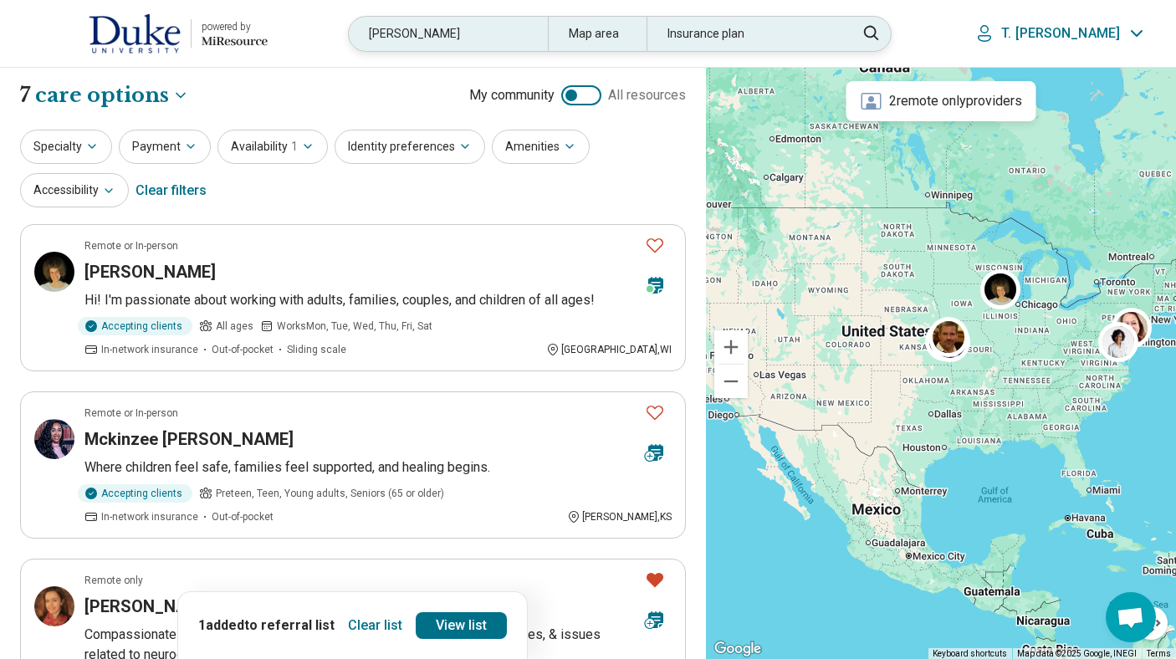
click at [434, 37] on div "copeland" at bounding box center [448, 34] width 198 height 34
click at [434, 37] on header "powered by Miresource logo copeland Map area Insurance plan T. Antonia" at bounding box center [588, 34] width 1176 height 68
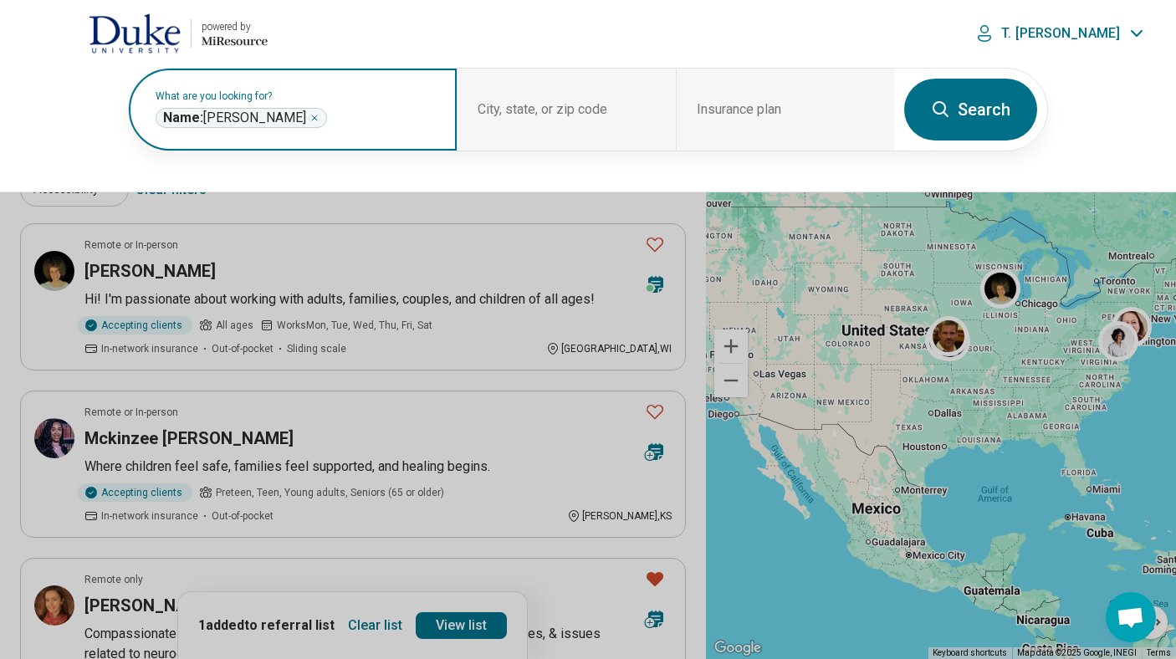
click at [309, 118] on icon "Remove" at bounding box center [314, 118] width 10 height 10
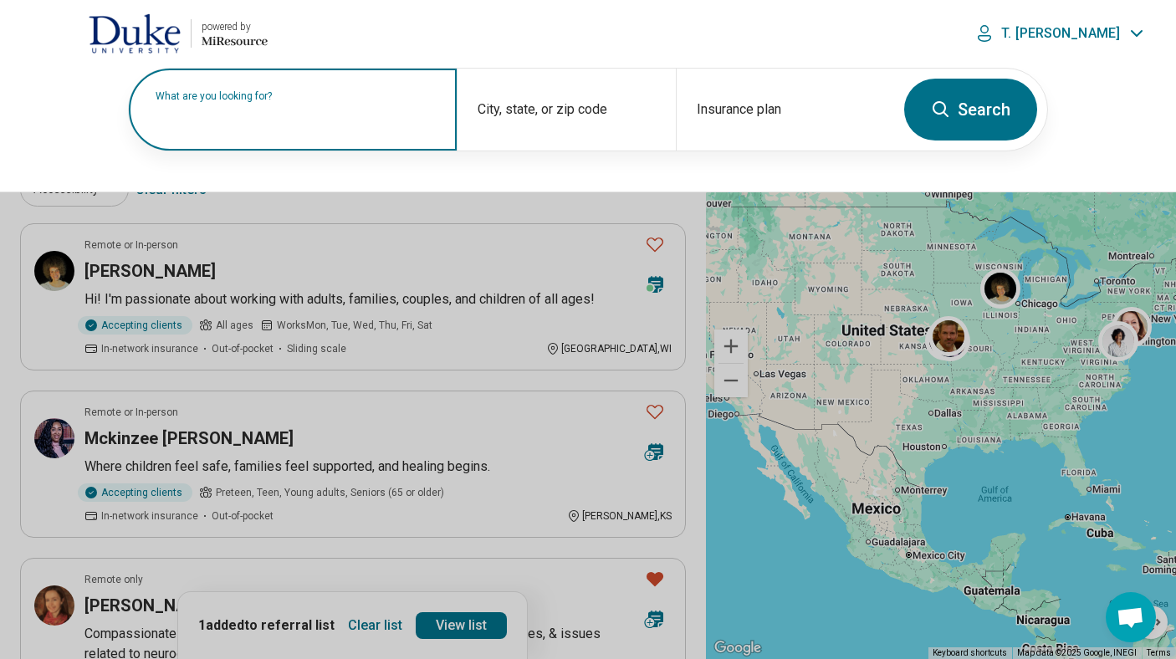
click at [251, 98] on div "What are you looking for?" at bounding box center [293, 110] width 328 height 82
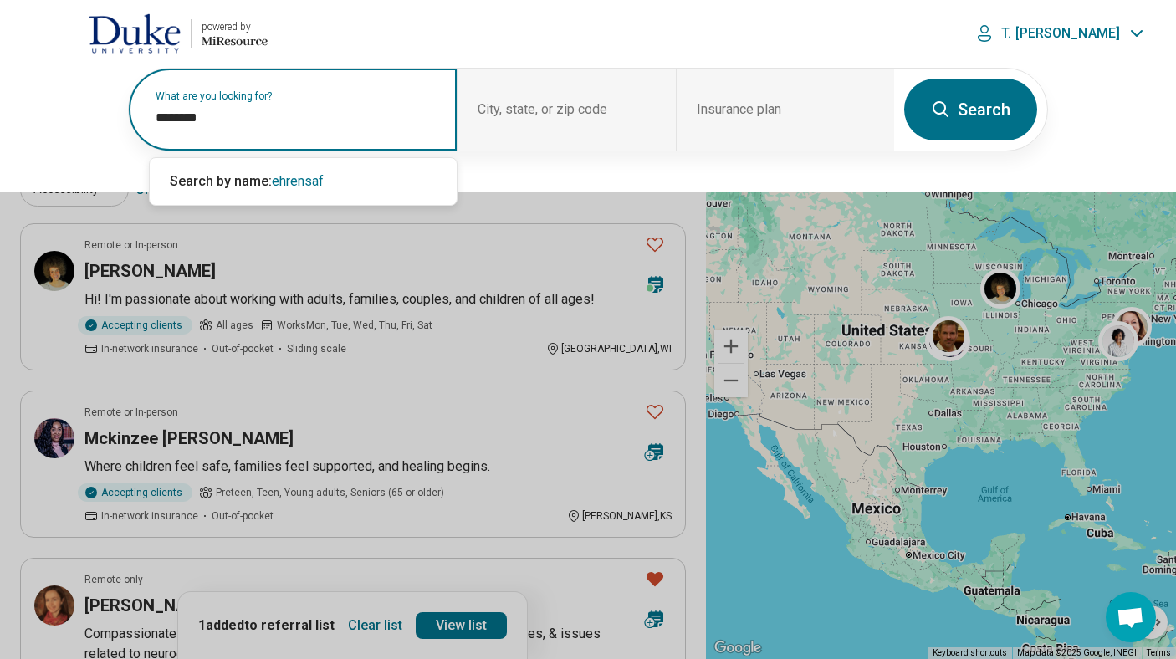
type input "*********"
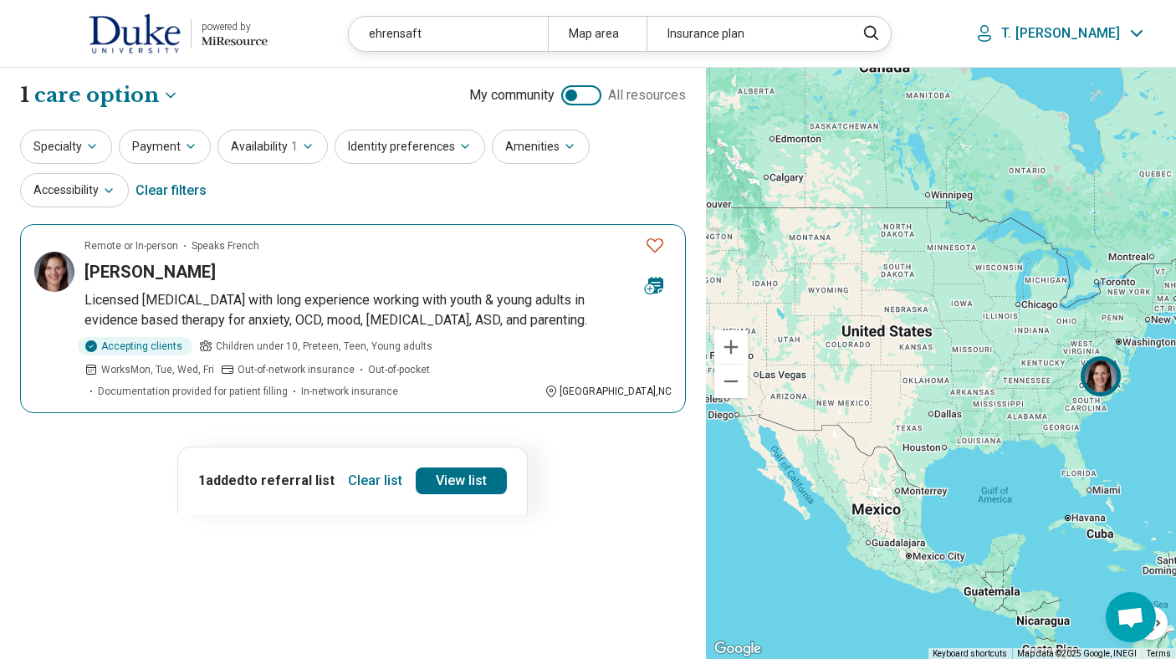
click at [650, 249] on icon "Favorite" at bounding box center [655, 245] width 20 height 20
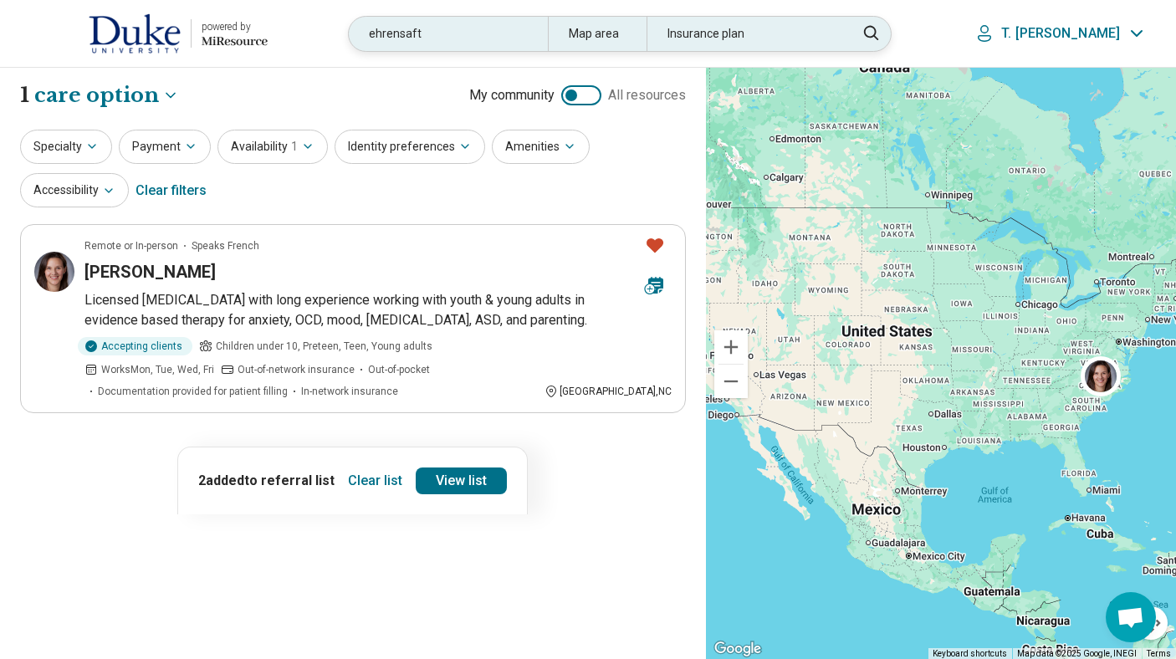
click at [443, 39] on div "ehrensaft" at bounding box center [448, 34] width 198 height 34
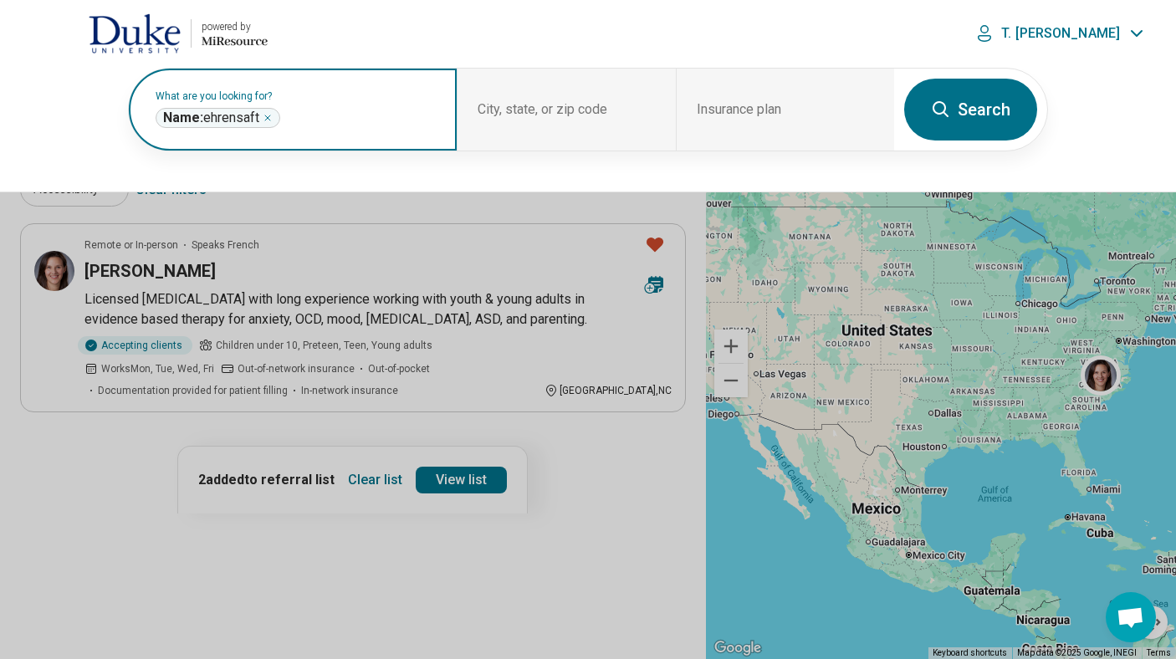
click at [271, 123] on div "Name: ehrensaft *********" at bounding box center [218, 118] width 125 height 20
click at [276, 113] on div "Name: ehrensaft *********" at bounding box center [218, 118] width 125 height 20
click at [273, 116] on icon "Remove" at bounding box center [268, 118] width 10 height 10
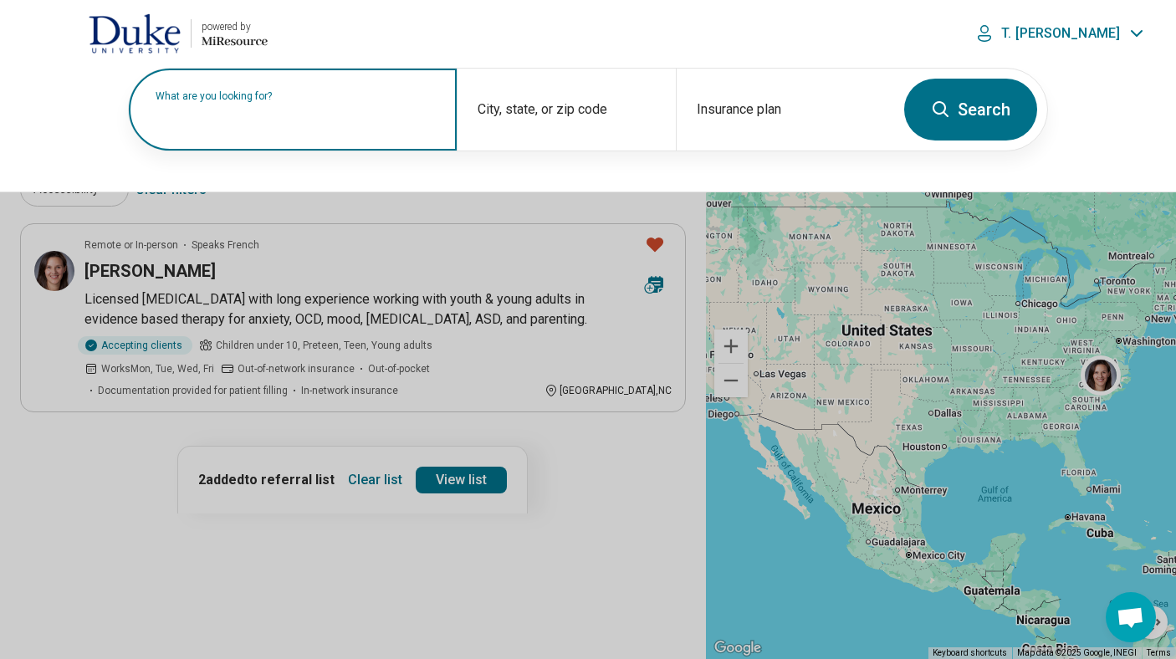
click at [265, 101] on label "What are you looking for?" at bounding box center [296, 96] width 281 height 10
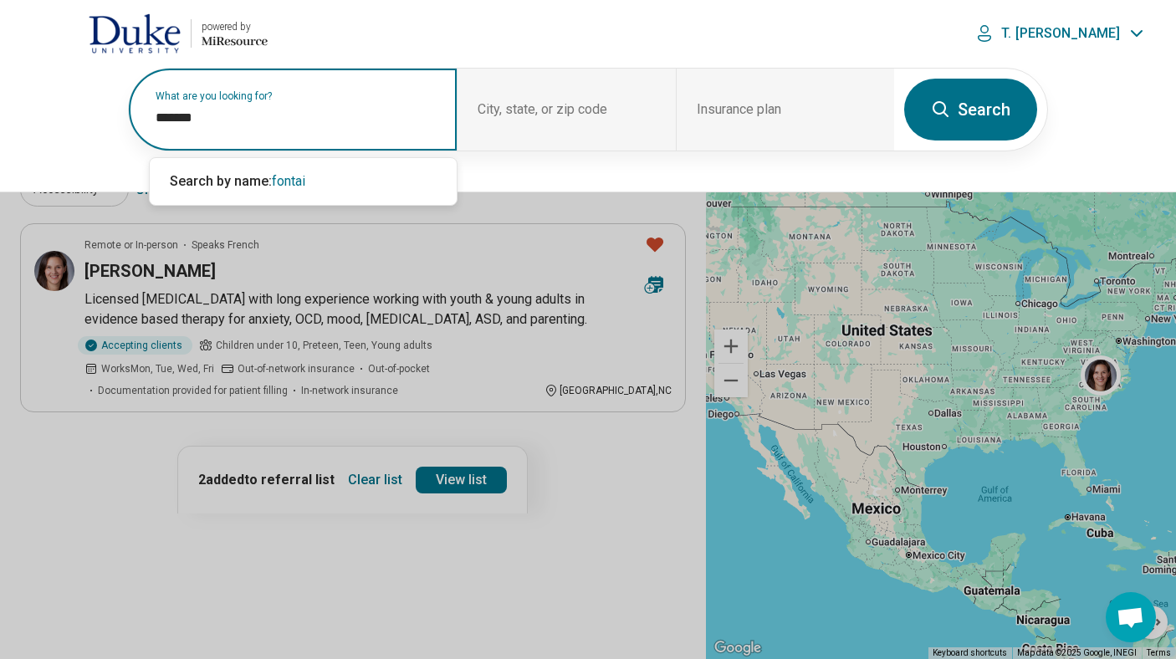
type input "********"
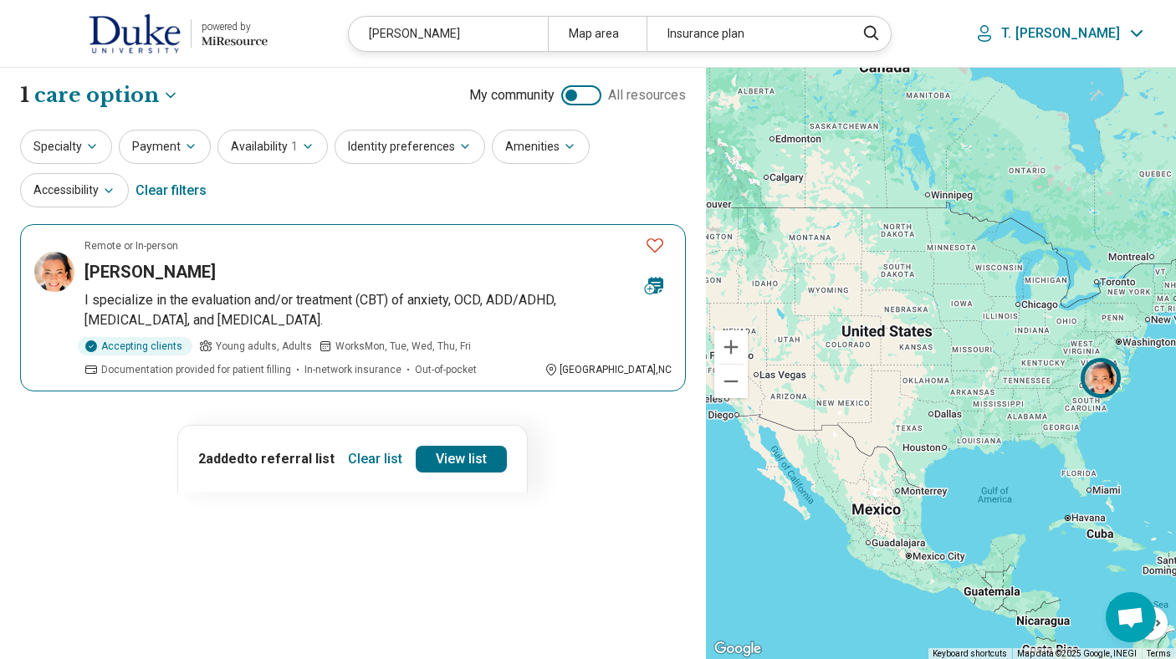
click at [654, 243] on icon "Favorite" at bounding box center [655, 245] width 20 height 20
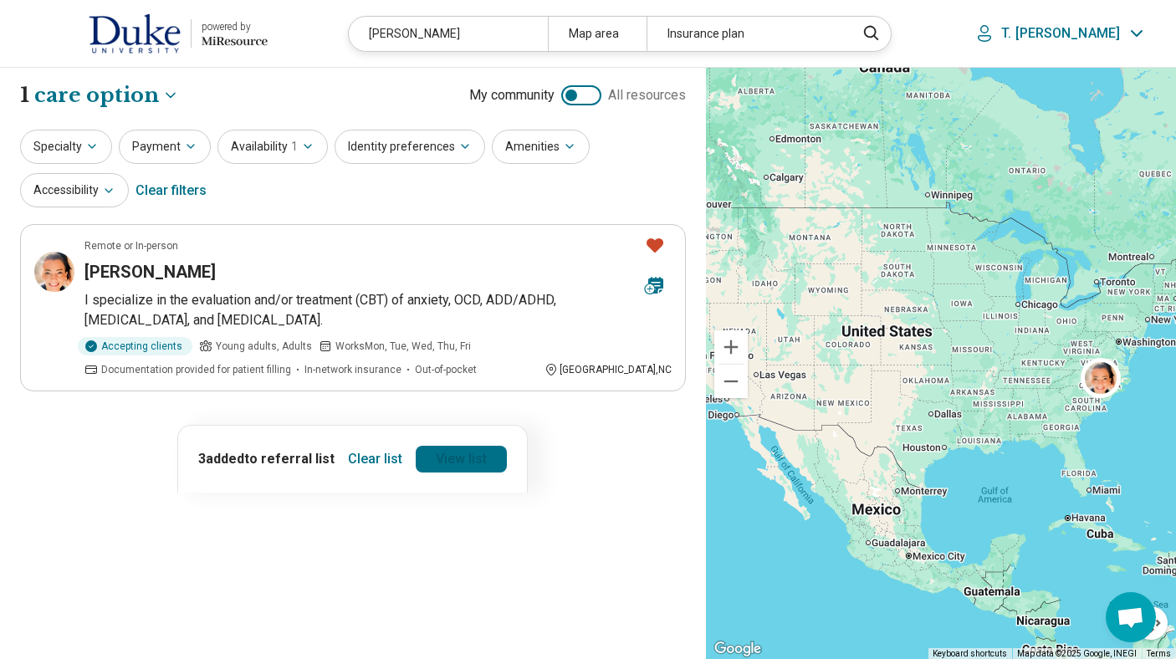
click at [465, 457] on link "View list" at bounding box center [461, 459] width 91 height 27
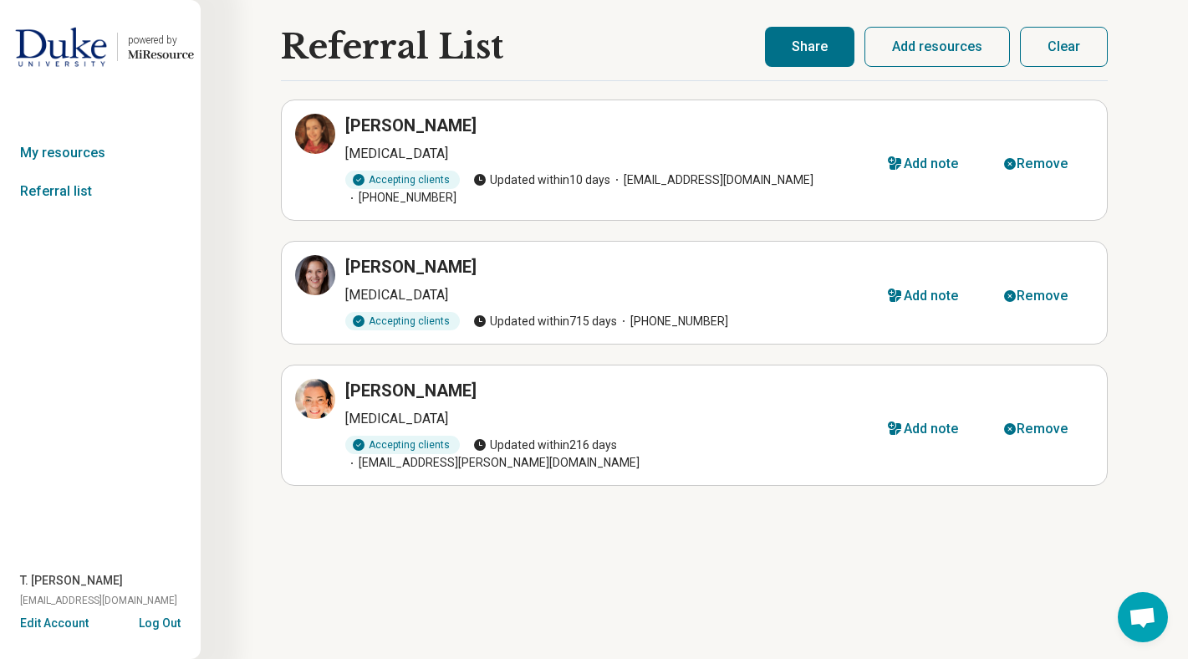
click at [808, 55] on button "Share" at bounding box center [809, 47] width 89 height 40
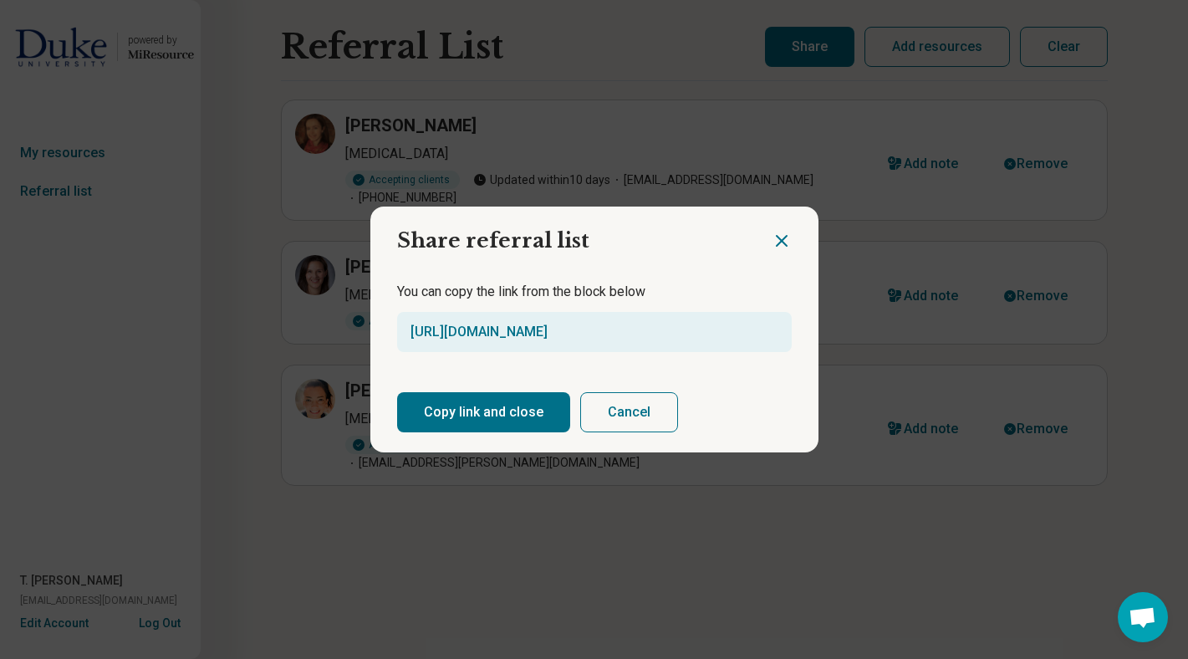
click at [524, 411] on button "Copy link and close" at bounding box center [483, 412] width 173 height 40
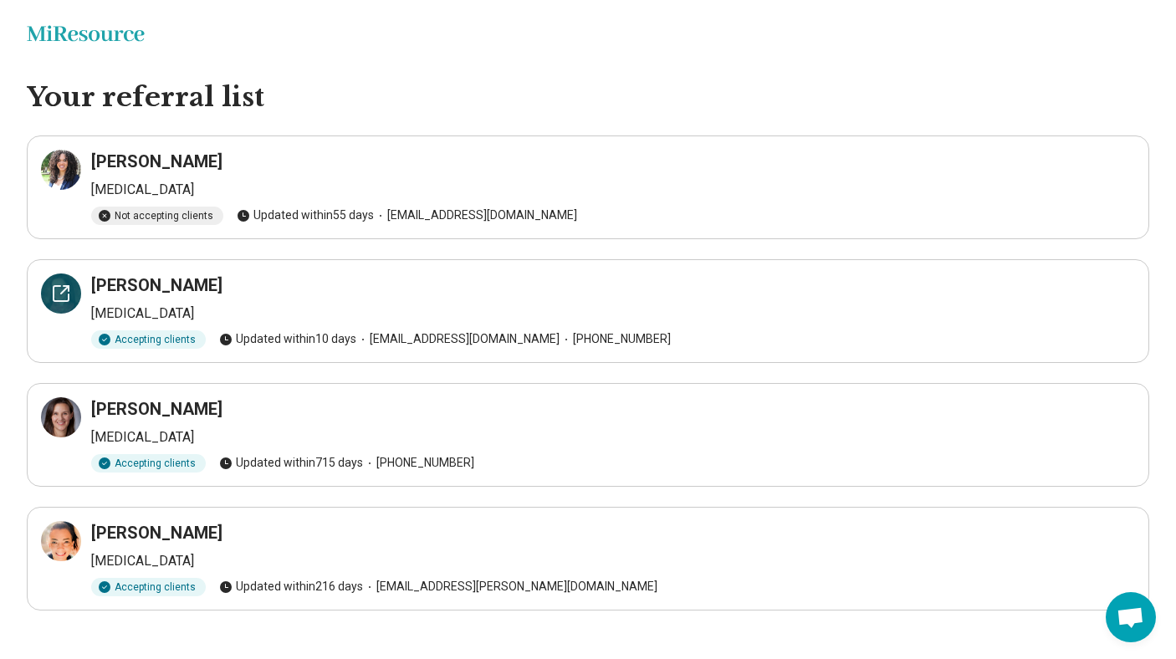
click at [52, 300] on icon at bounding box center [61, 293] width 20 height 20
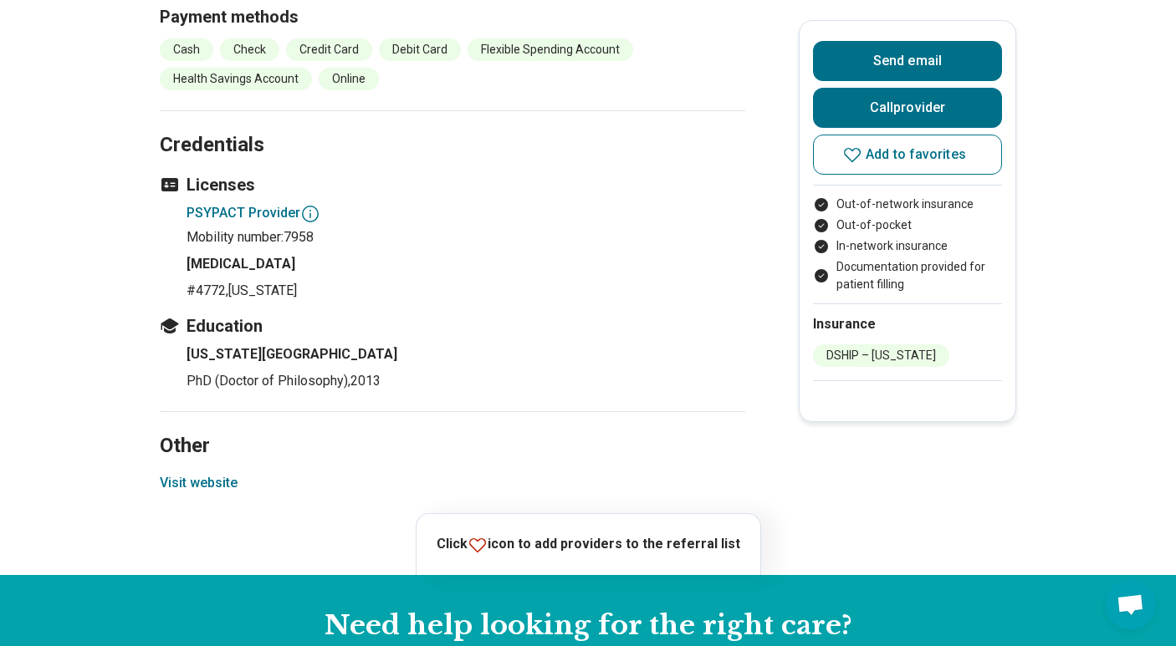
scroll to position [1426, 0]
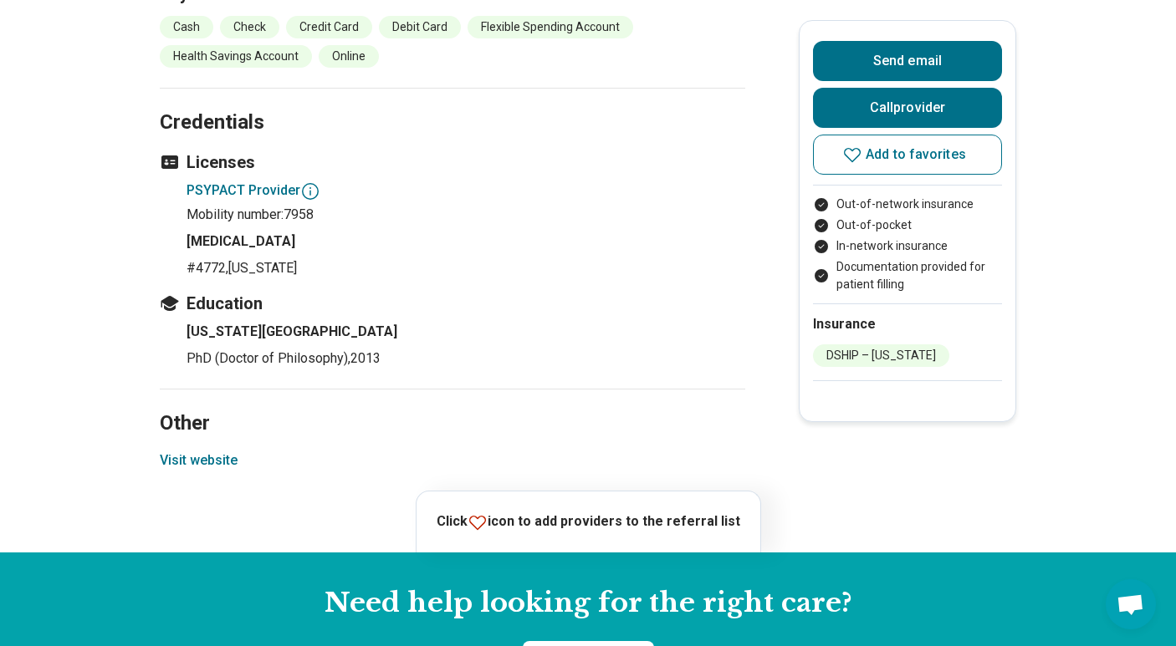
click at [190, 455] on button "Visit website" at bounding box center [199, 461] width 78 height 20
